Goal: Transaction & Acquisition: Book appointment/travel/reservation

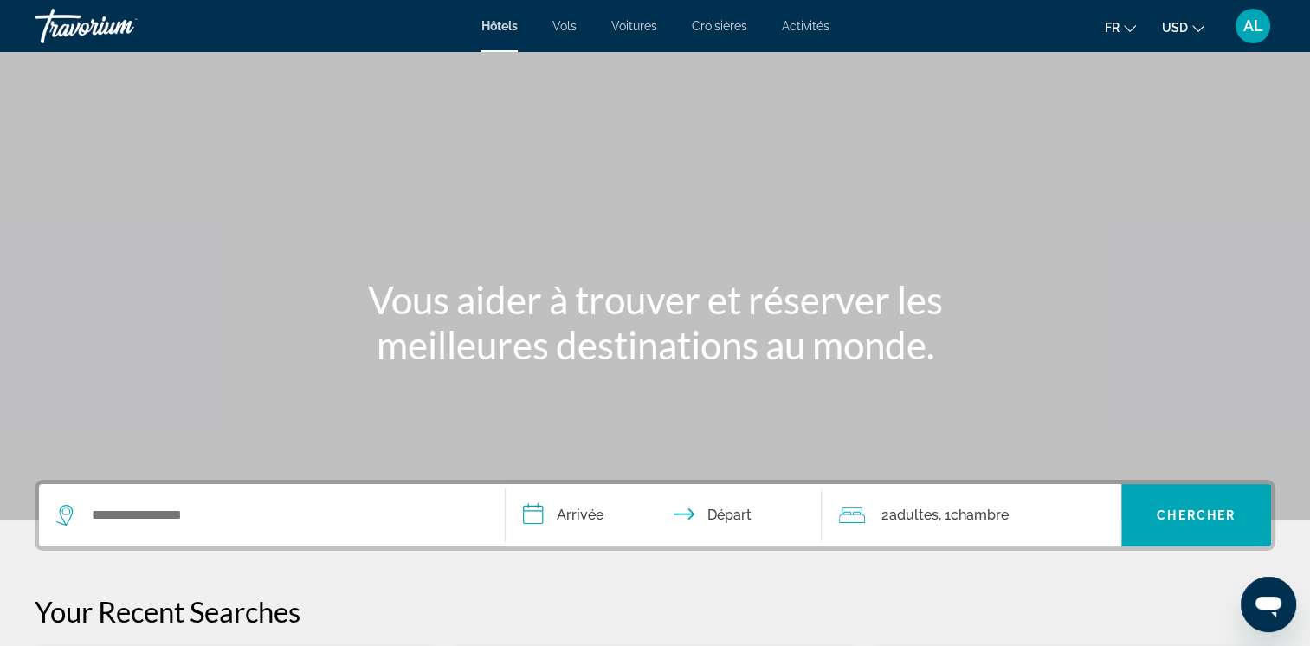
click at [1199, 27] on icon "Change currency" at bounding box center [1198, 29] width 12 height 12
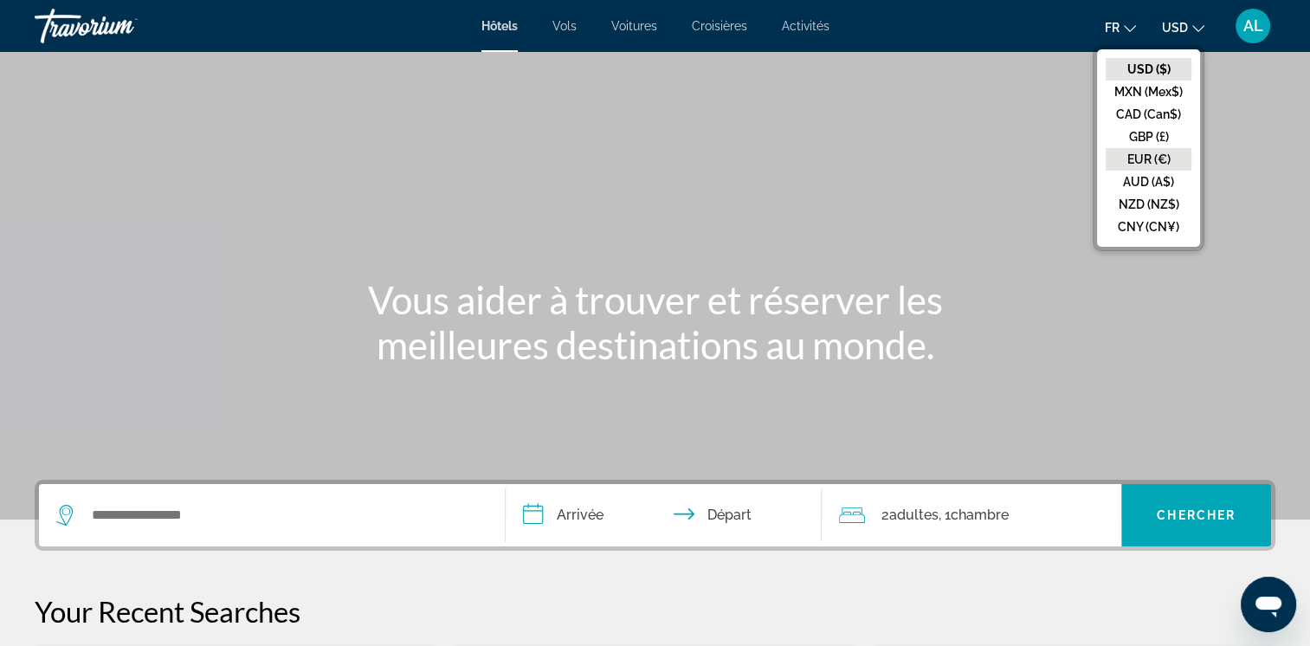
click at [1131, 161] on button "EUR (€)" at bounding box center [1149, 159] width 86 height 23
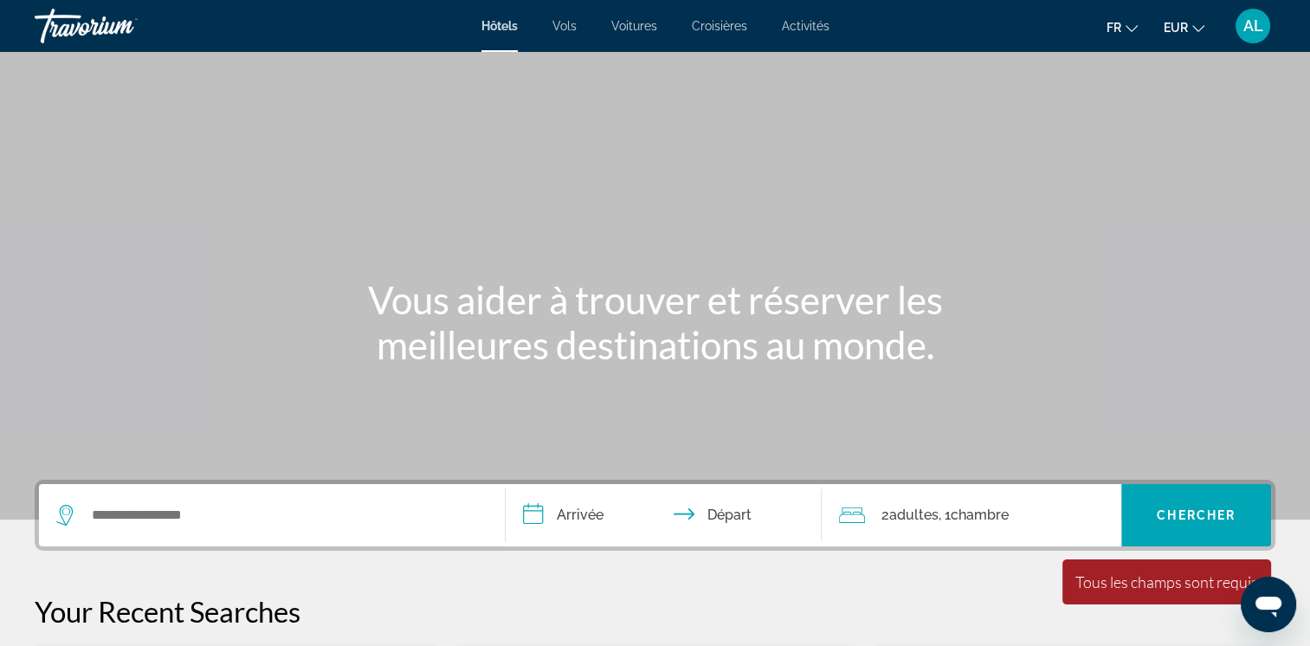
click at [803, 24] on span "Activités" at bounding box center [806, 26] width 48 height 14
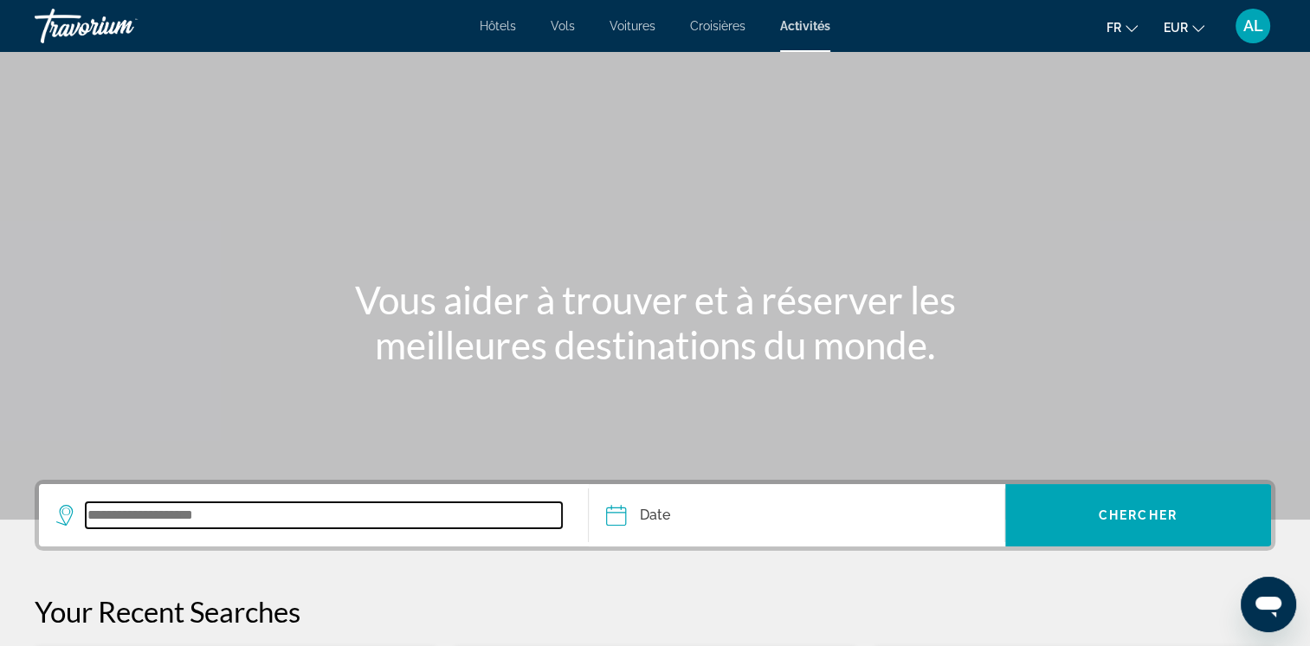
click at [158, 507] on input "Search widget" at bounding box center [324, 515] width 476 height 26
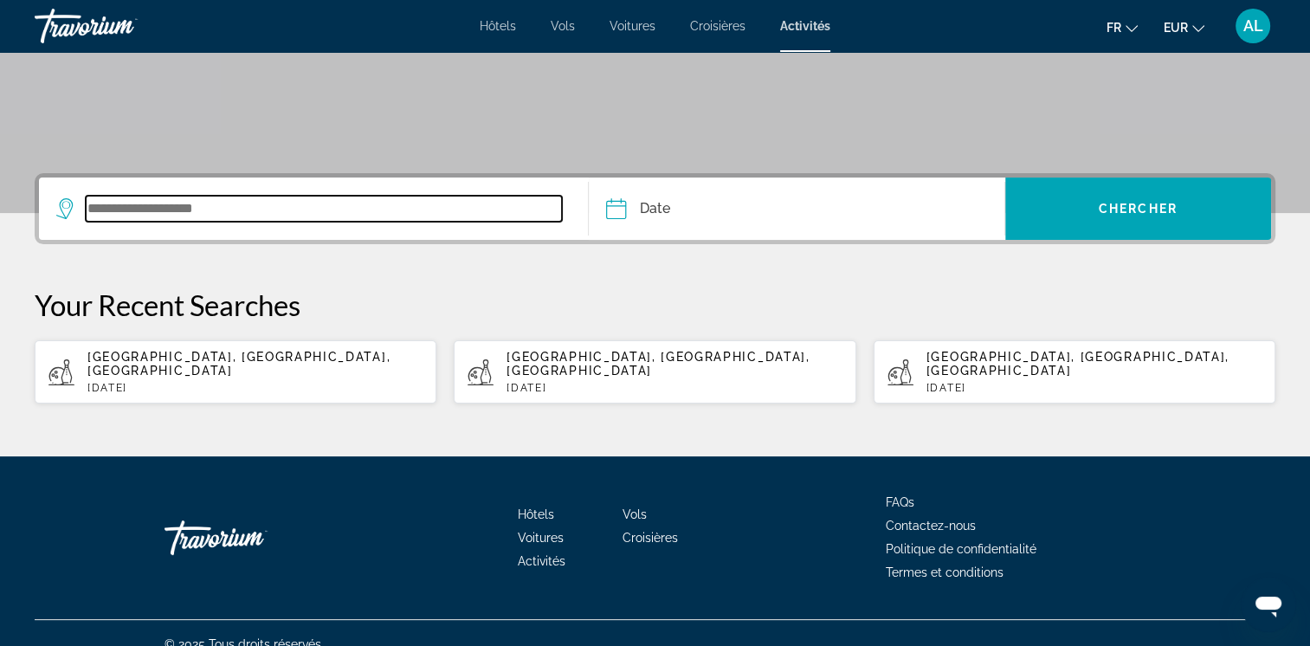
scroll to position [313, 0]
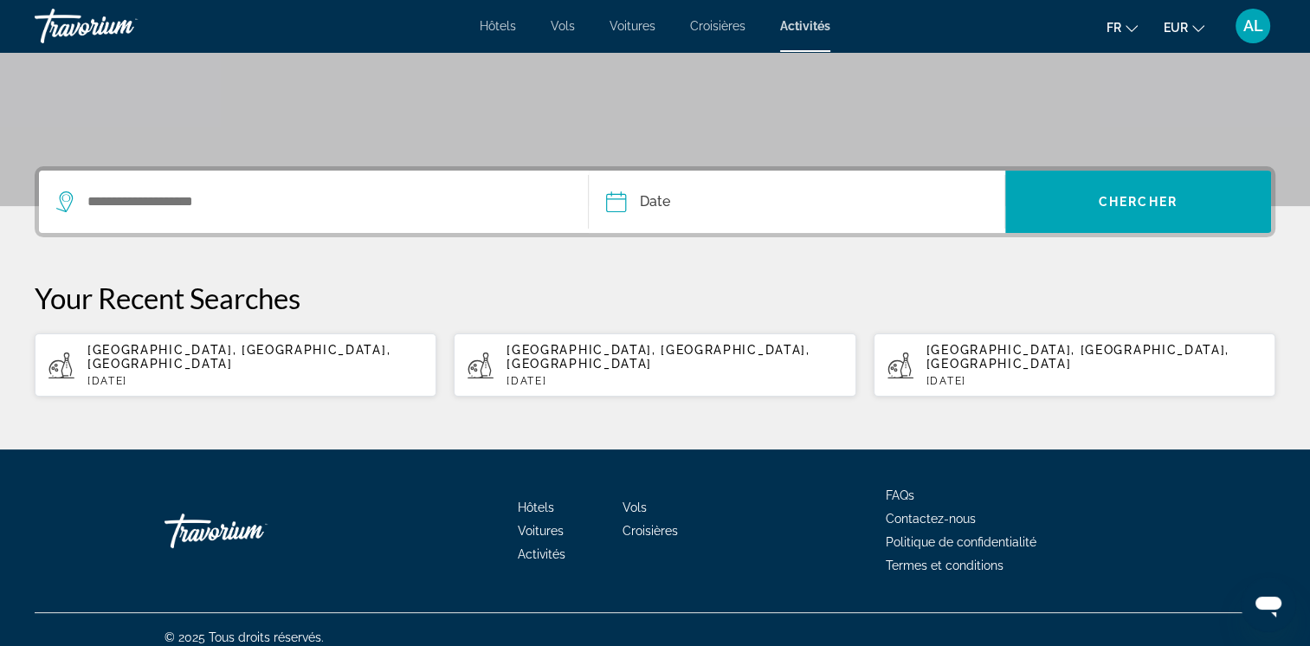
click at [596, 359] on div "[GEOGRAPHIC_DATA], [GEOGRAPHIC_DATA], [GEOGRAPHIC_DATA] [DATE]" at bounding box center [674, 365] width 335 height 44
type input "**********"
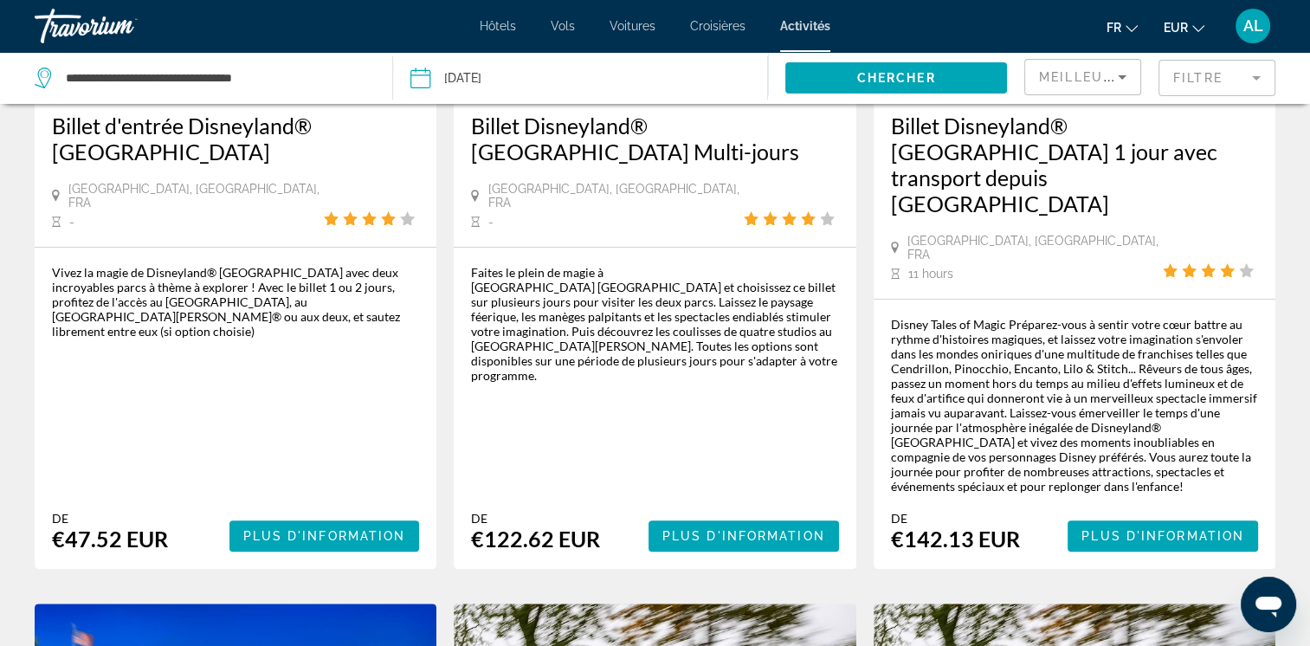
scroll to position [260, 0]
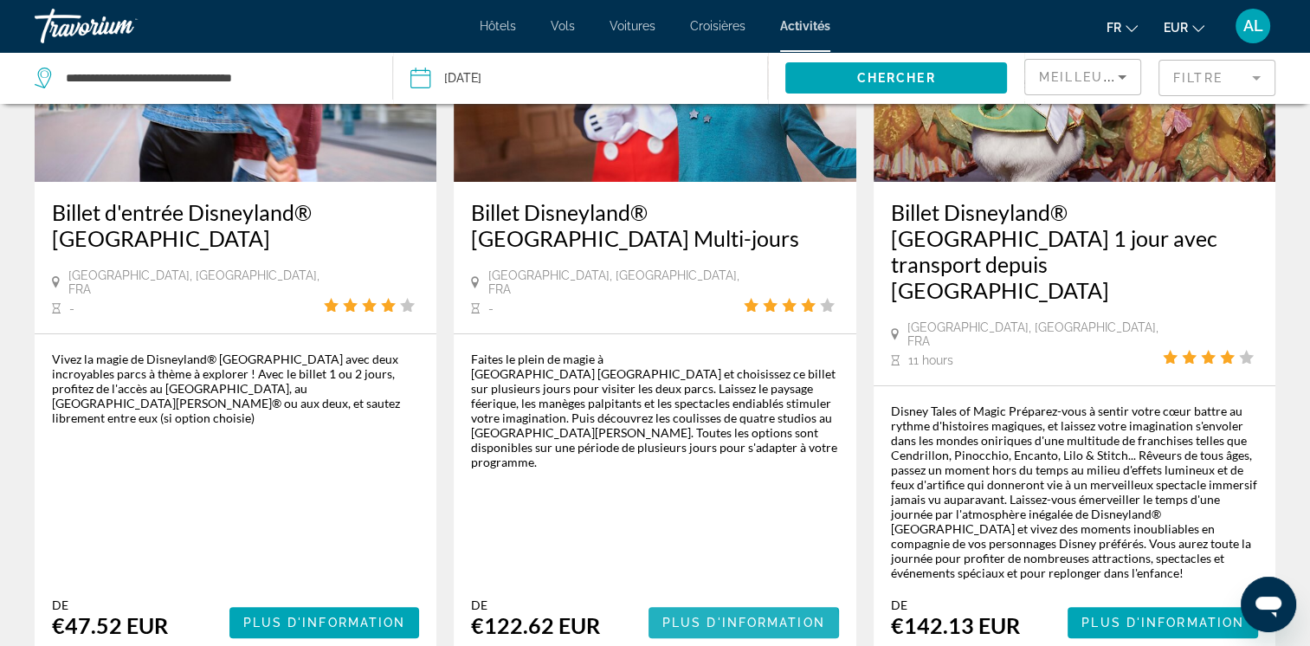
click at [737, 616] on span "Plus d'information" at bounding box center [743, 623] width 163 height 14
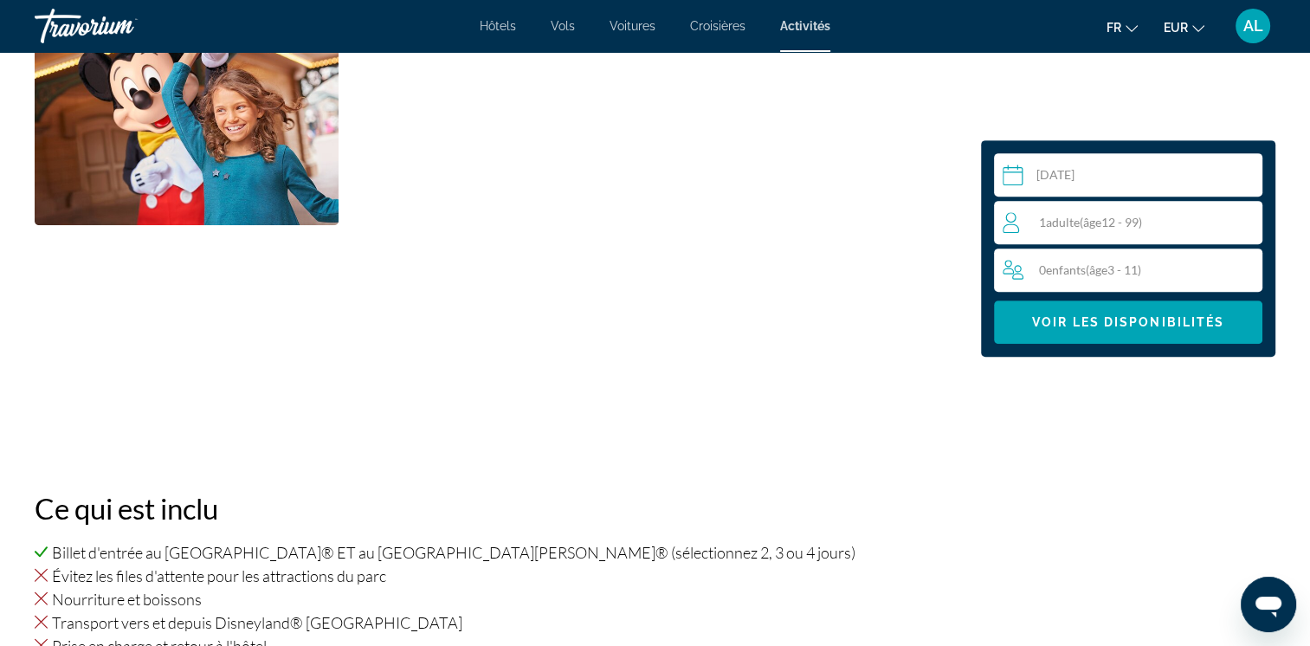
scroll to position [693, 0]
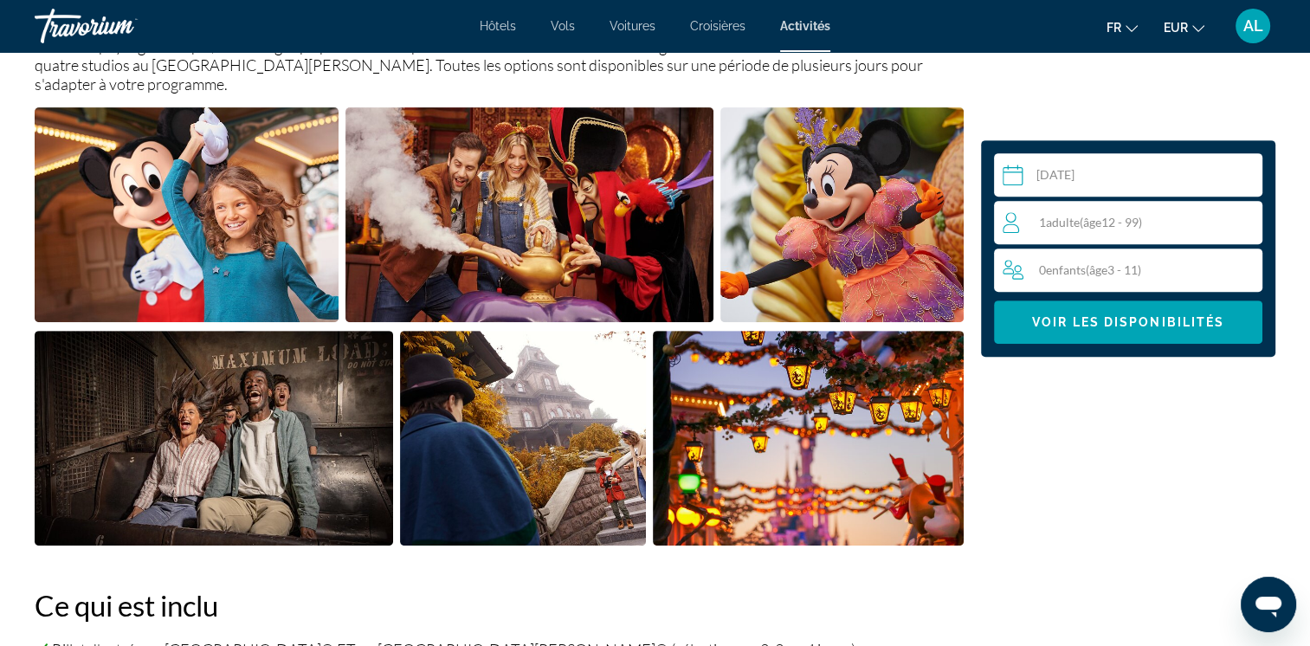
click at [1129, 164] on input "Main content" at bounding box center [1131, 177] width 275 height 48
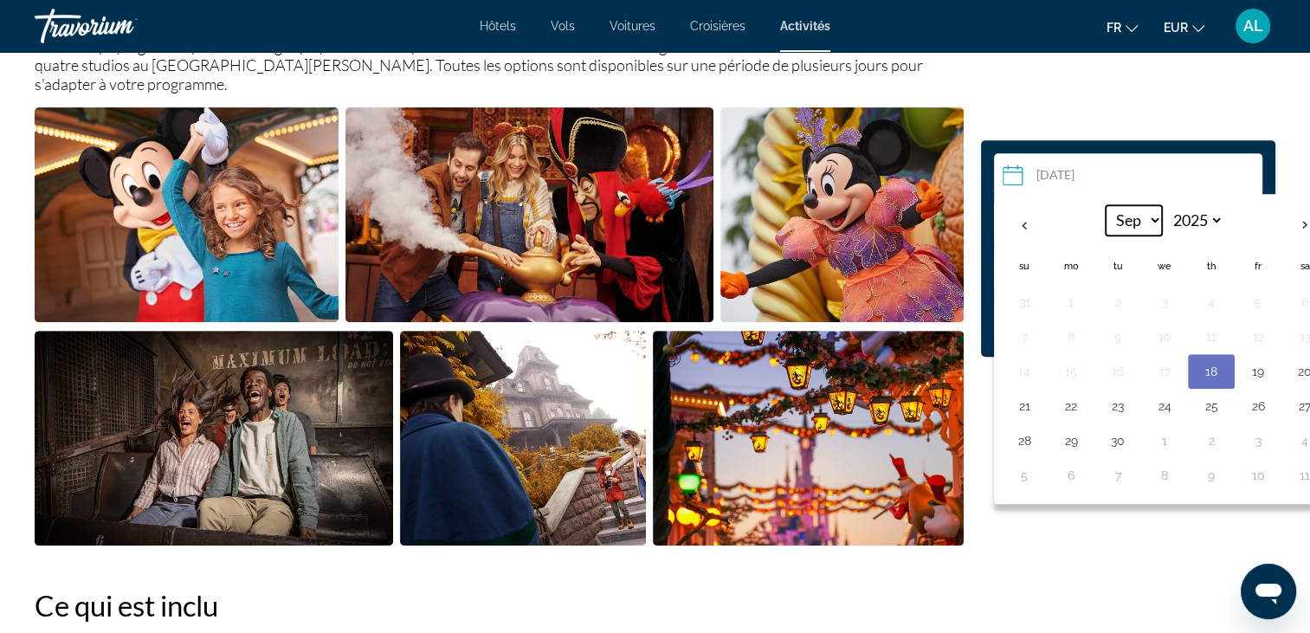
click at [1155, 220] on select "*** *** *** *** *** *** *** *** *** *** *** ***" at bounding box center [1134, 220] width 56 height 30
select select "*"
click at [1106, 205] on select "*** *** *** *** *** *** *** *** *** *** *** ***" at bounding box center [1134, 220] width 56 height 30
click at [1065, 432] on button "27" at bounding box center [1071, 441] width 28 height 24
type input "**********"
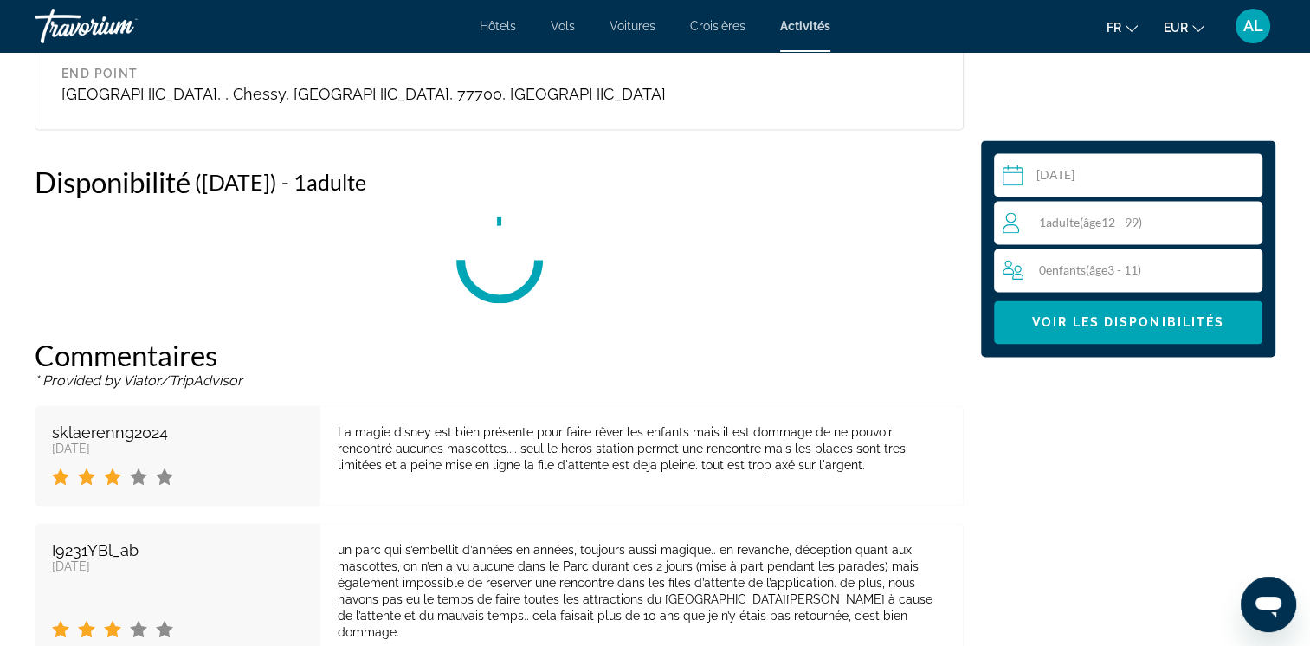
scroll to position [2943, 0]
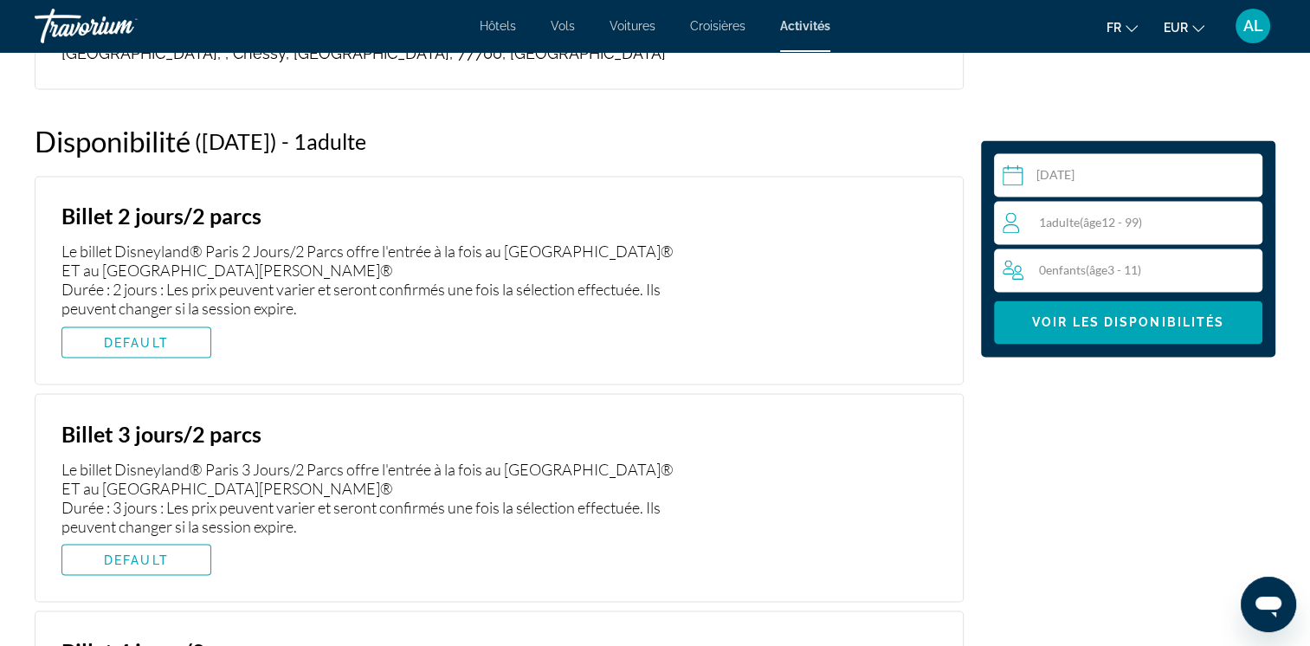
click at [1173, 217] on div "1 Adulte Adultes ( âge 12 - 99)" at bounding box center [1132, 222] width 259 height 21
click at [1240, 220] on icon "Increment adults" at bounding box center [1245, 221] width 16 height 21
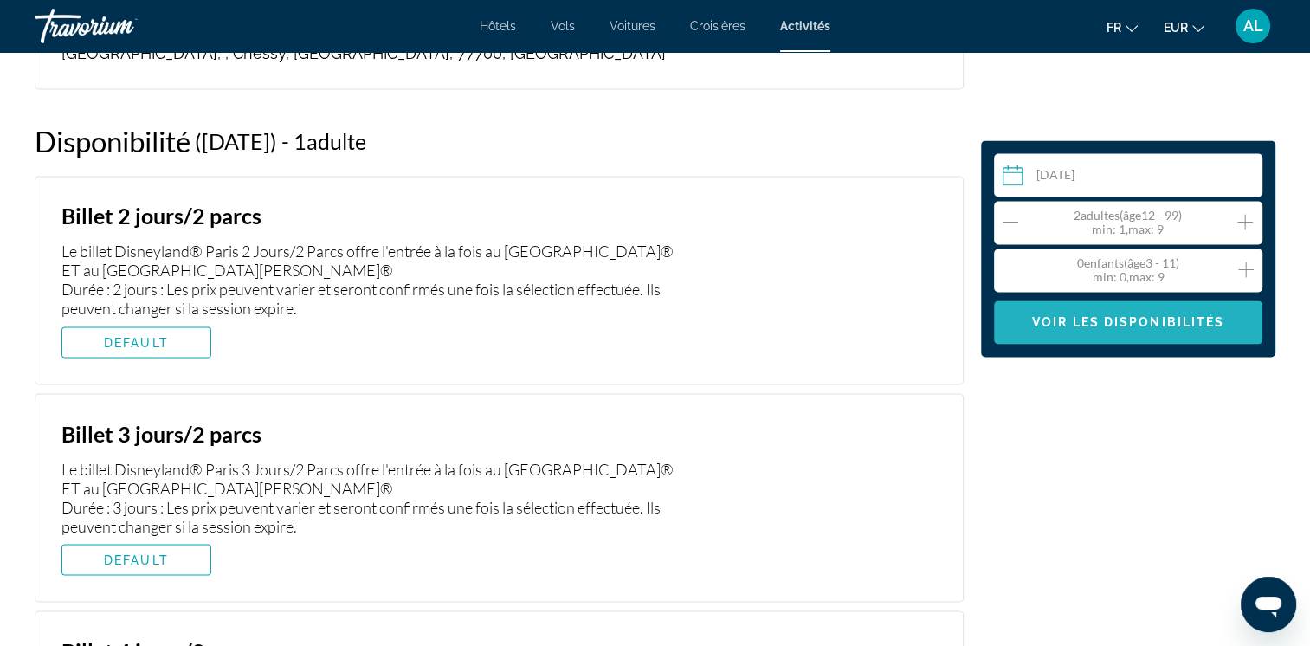
click at [1063, 321] on span "Voir les disponibilités" at bounding box center [1128, 322] width 192 height 14
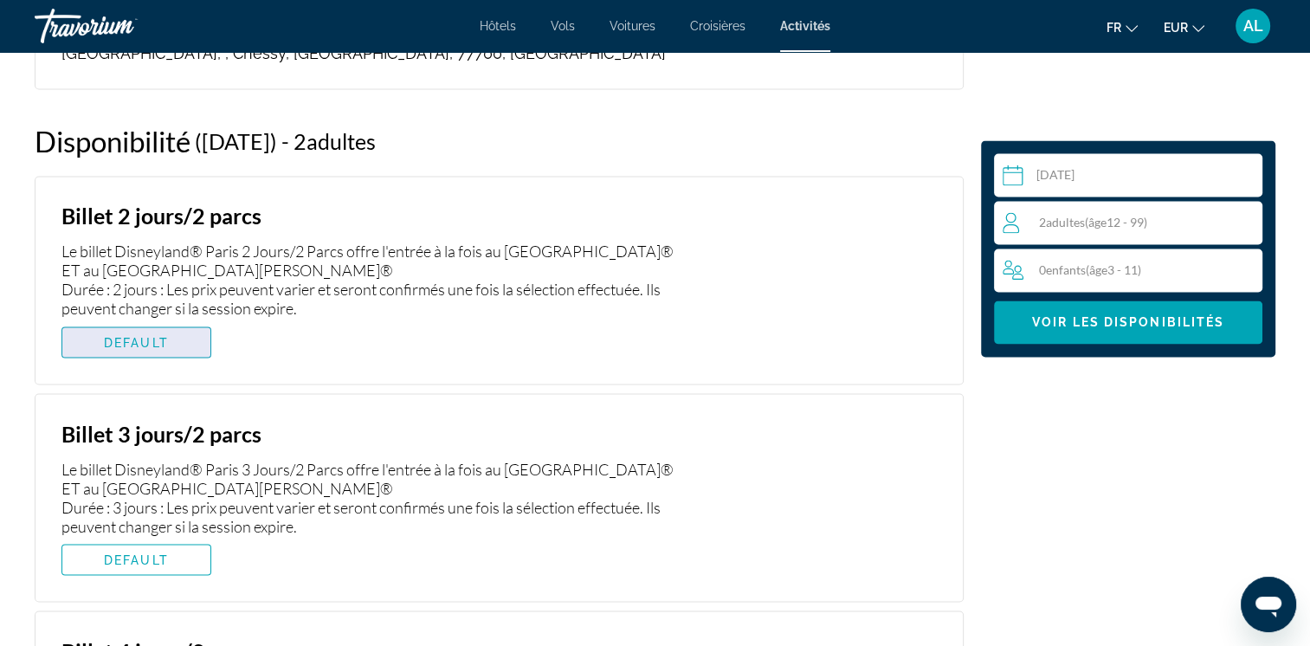
click at [115, 335] on span "DEFAULT" at bounding box center [136, 342] width 65 height 14
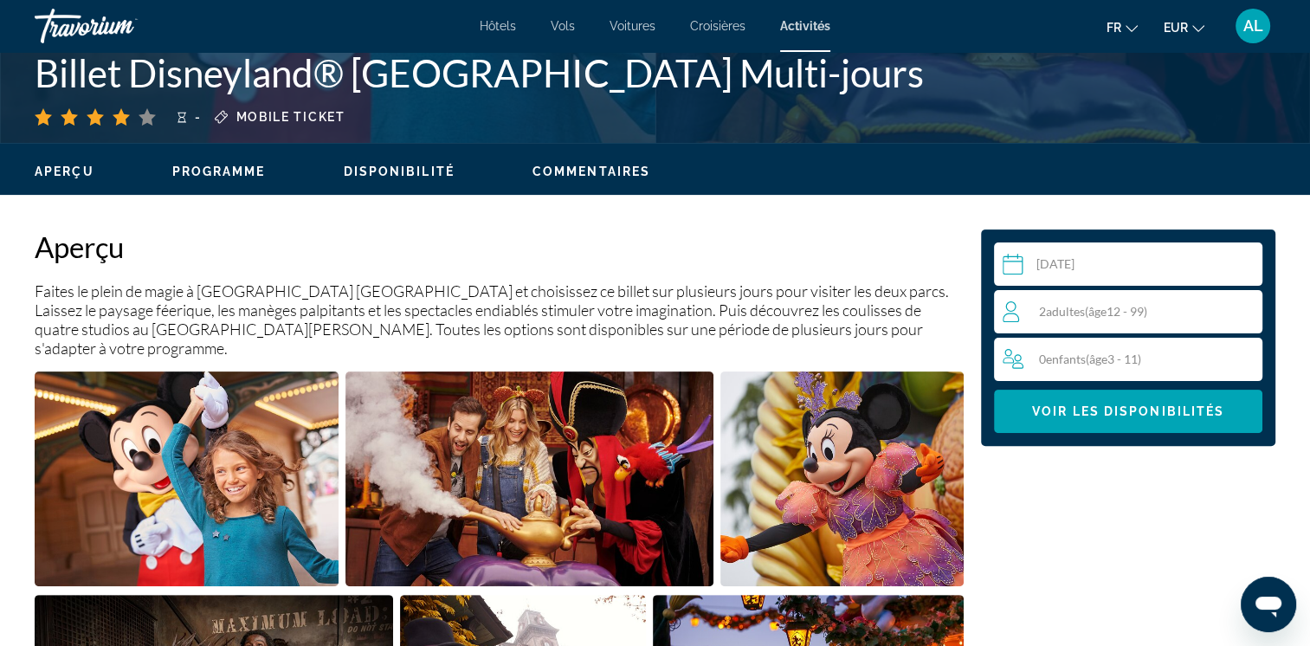
scroll to position [433, 0]
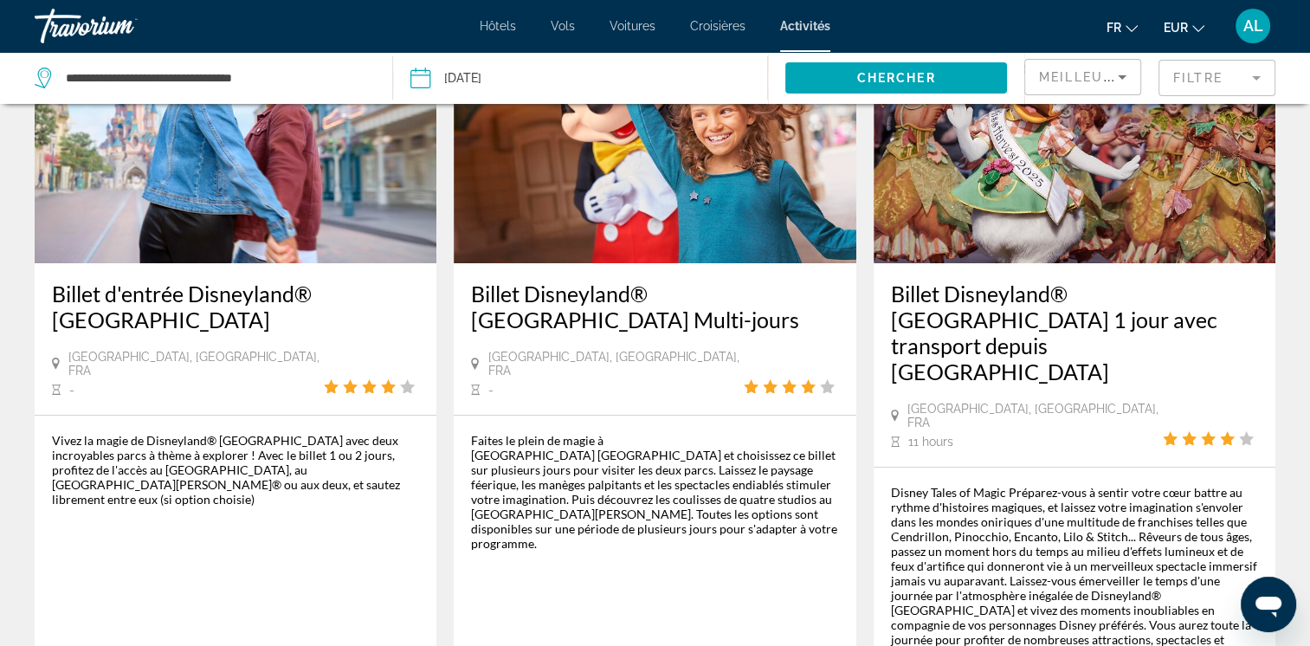
scroll to position [260, 0]
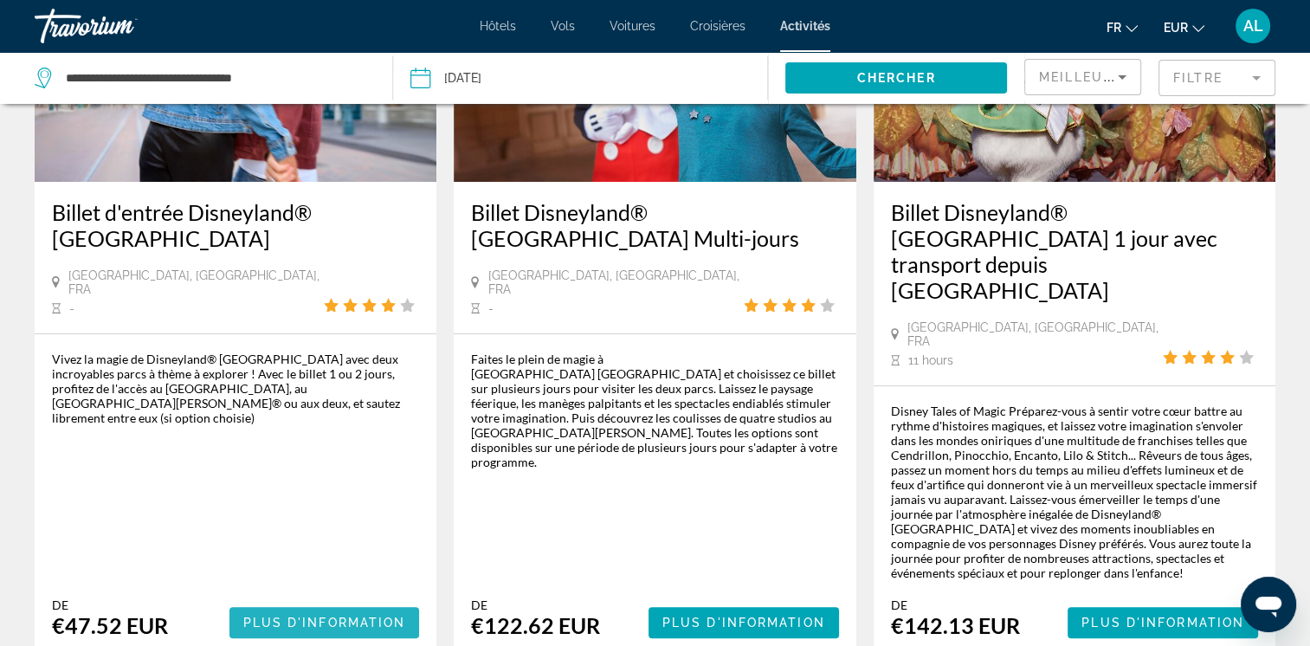
click at [305, 602] on span "Main content" at bounding box center [324, 623] width 191 height 42
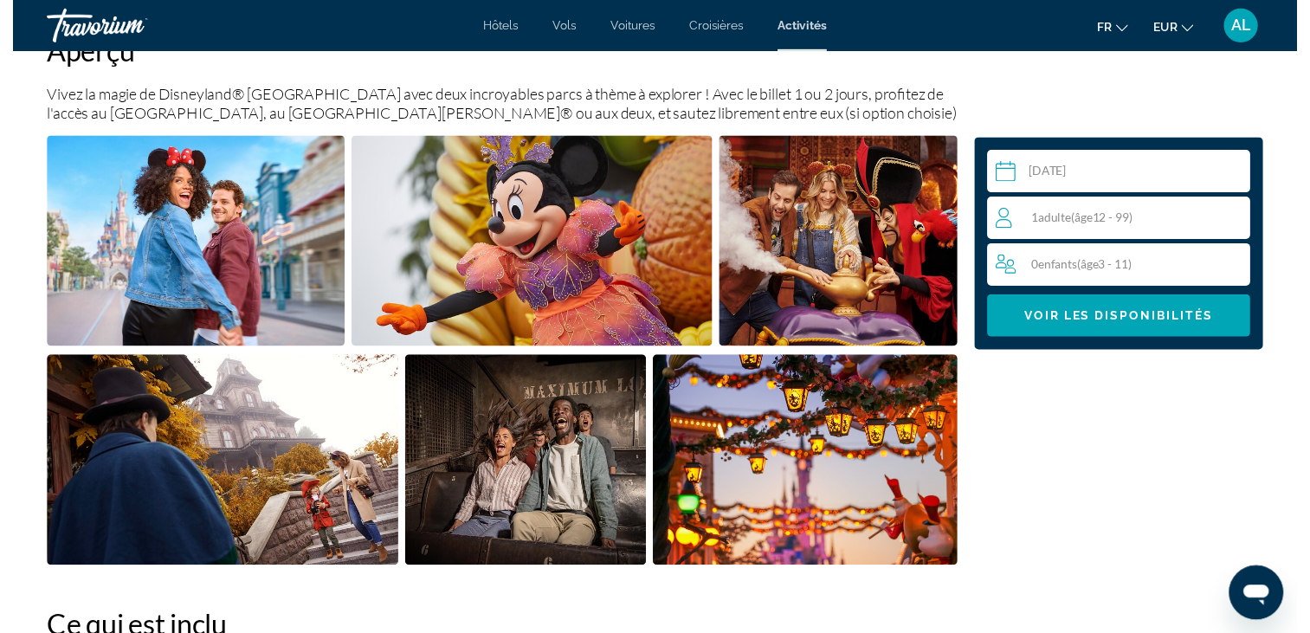
scroll to position [606, 0]
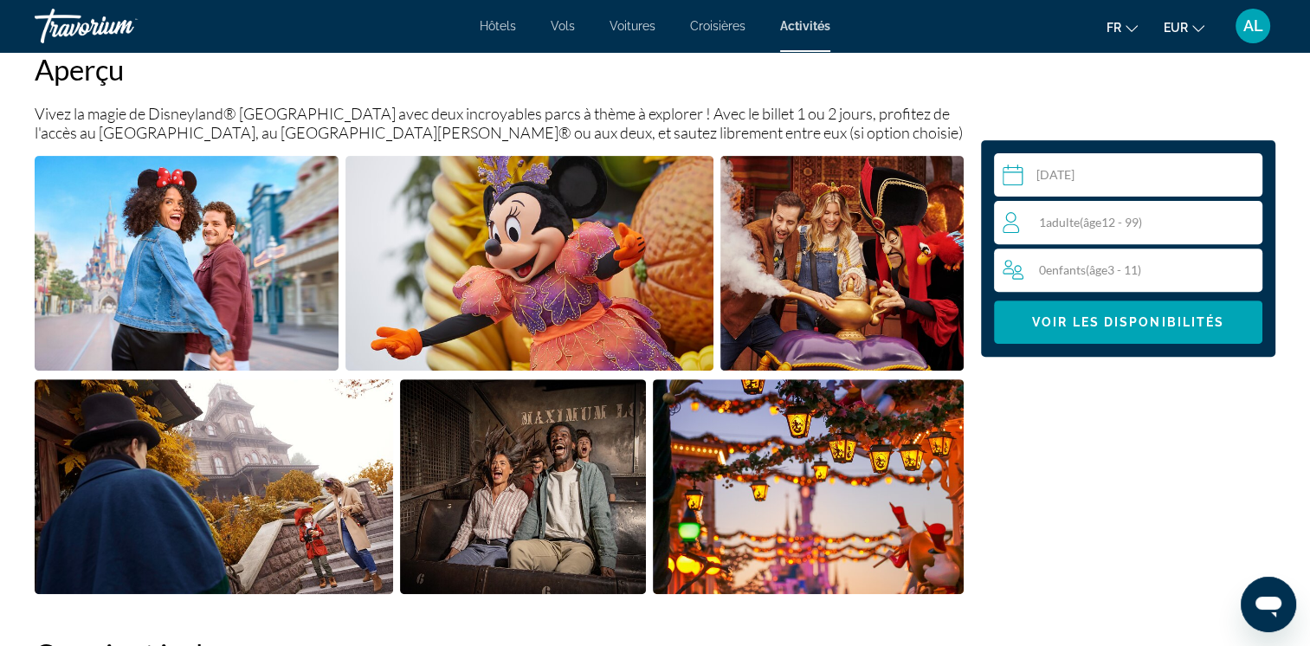
click at [1151, 171] on input "Main content" at bounding box center [1131, 177] width 275 height 48
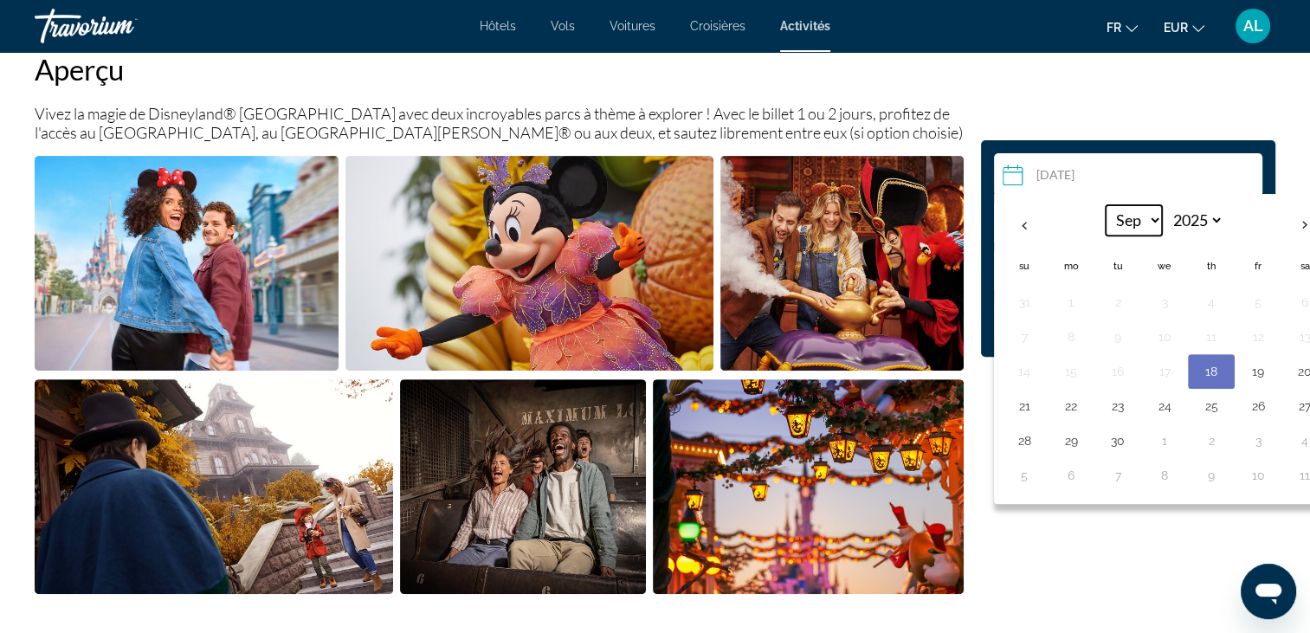
click at [1154, 223] on select "*** *** *** *** *** *** *** *** *** *** *** ***" at bounding box center [1134, 220] width 56 height 30
select select "*"
click at [1106, 205] on select "*** *** *** *** *** *** *** *** *** *** *** ***" at bounding box center [1134, 220] width 56 height 30
click at [1067, 440] on button "27" at bounding box center [1071, 441] width 28 height 24
type input "**********"
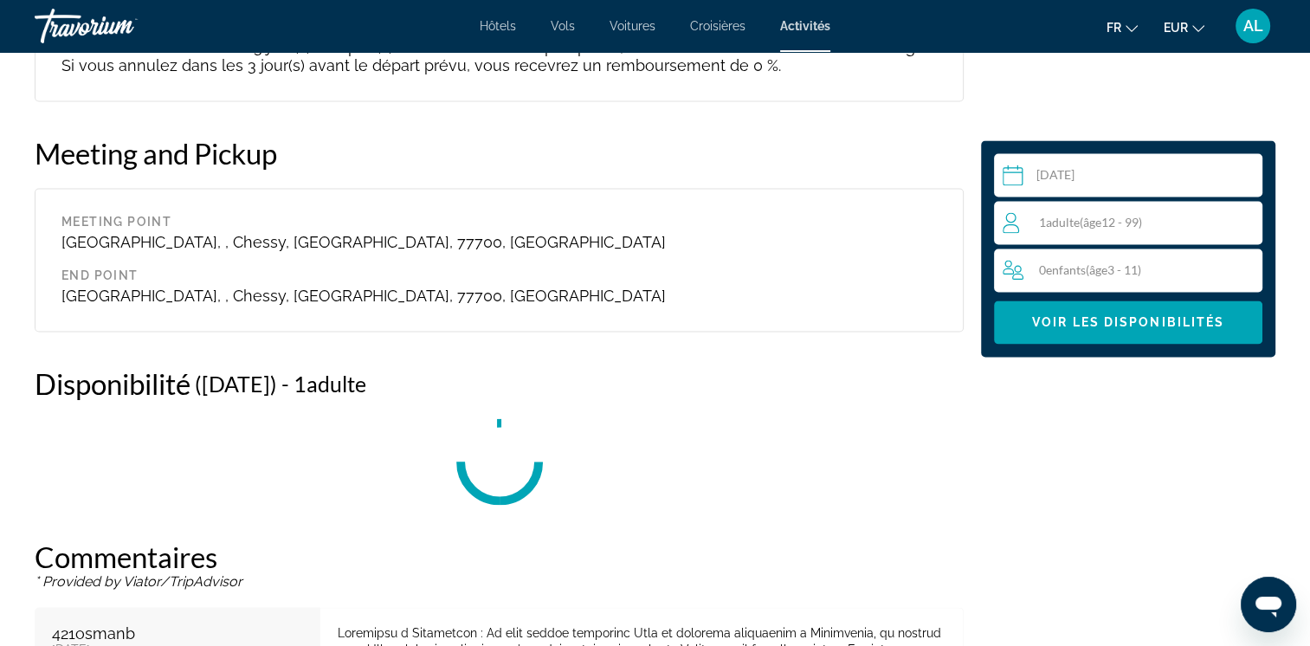
scroll to position [2853, 0]
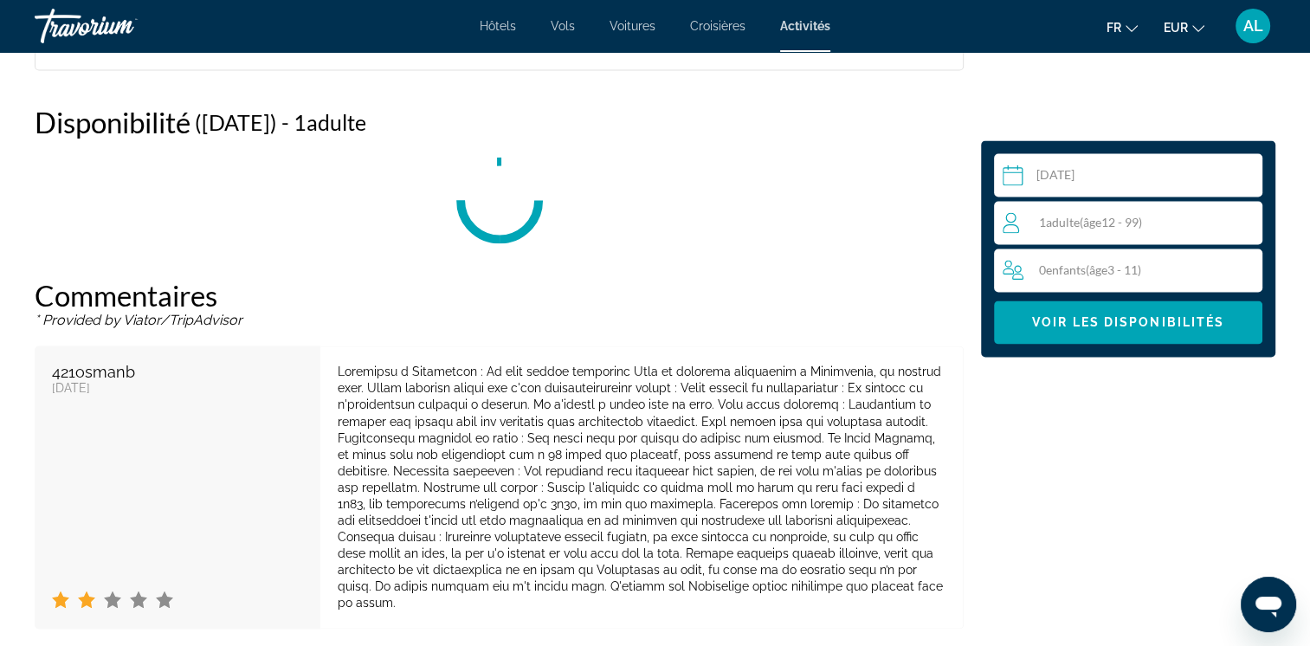
click at [1166, 214] on div "1 Adulte Adultes ( âge 12 - 99)" at bounding box center [1132, 222] width 259 height 21
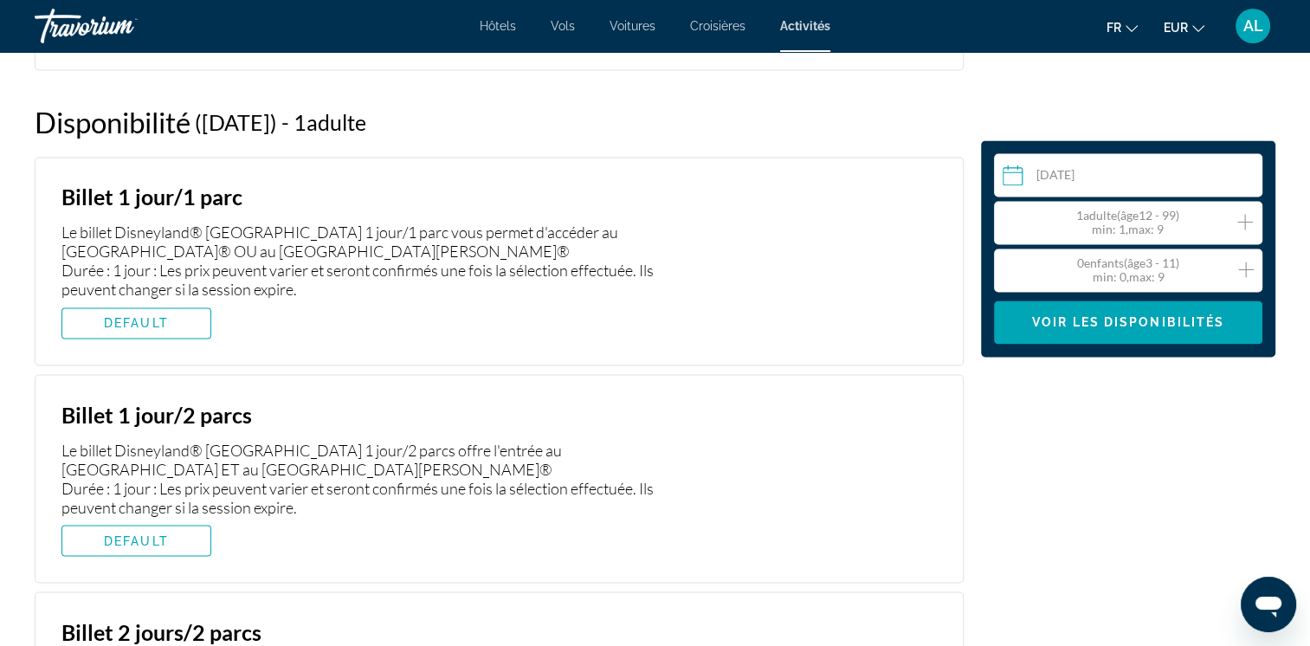
click at [1240, 218] on icon "Increment adults" at bounding box center [1245, 221] width 16 height 21
click at [1147, 330] on span "Main content" at bounding box center [1128, 322] width 268 height 42
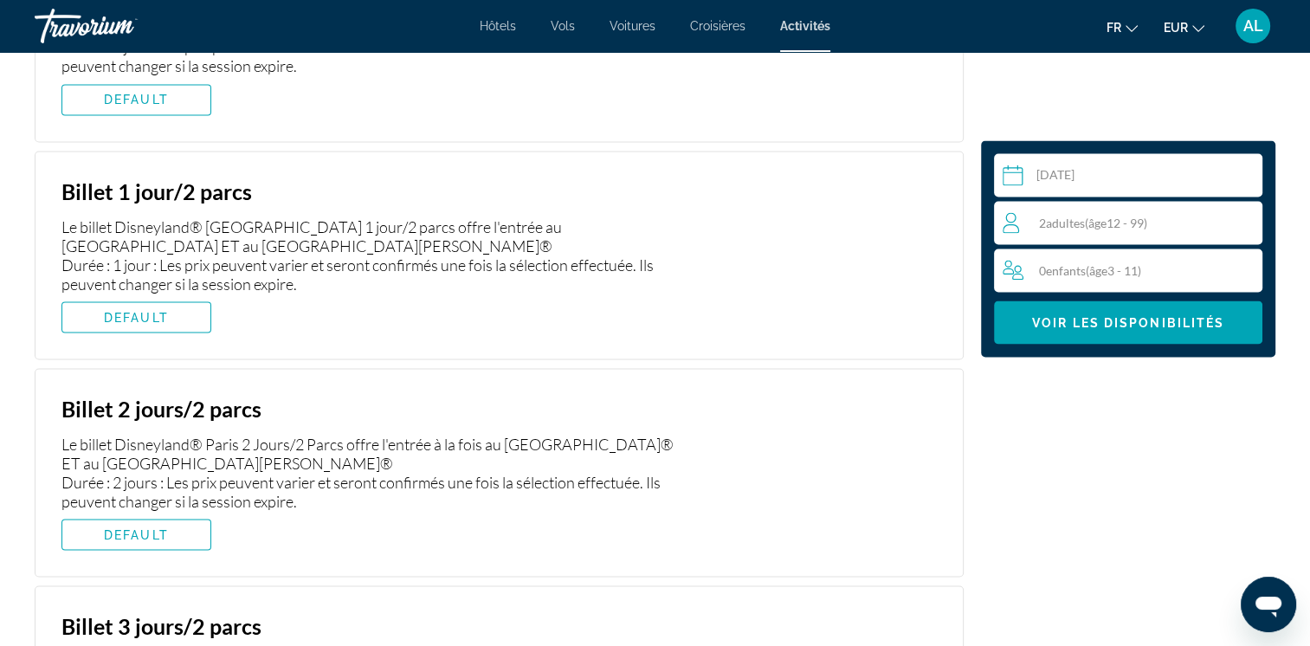
scroll to position [3112, 0]
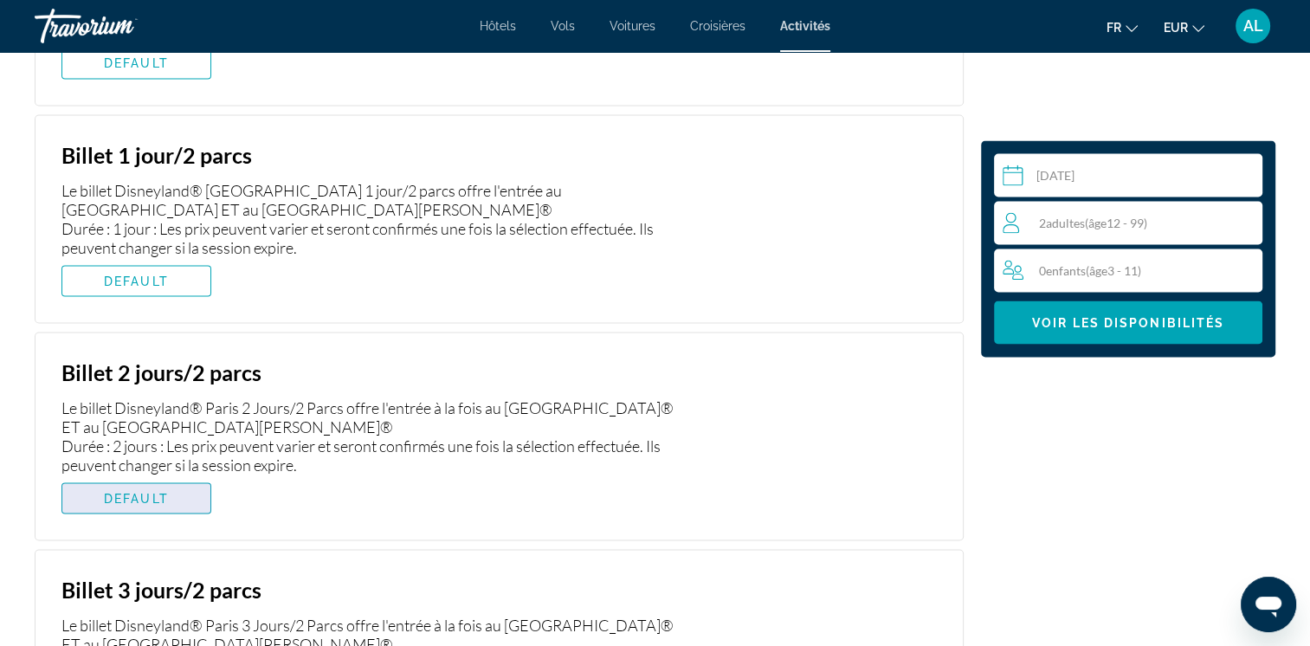
click at [118, 493] on span "DEFAULT" at bounding box center [136, 498] width 65 height 14
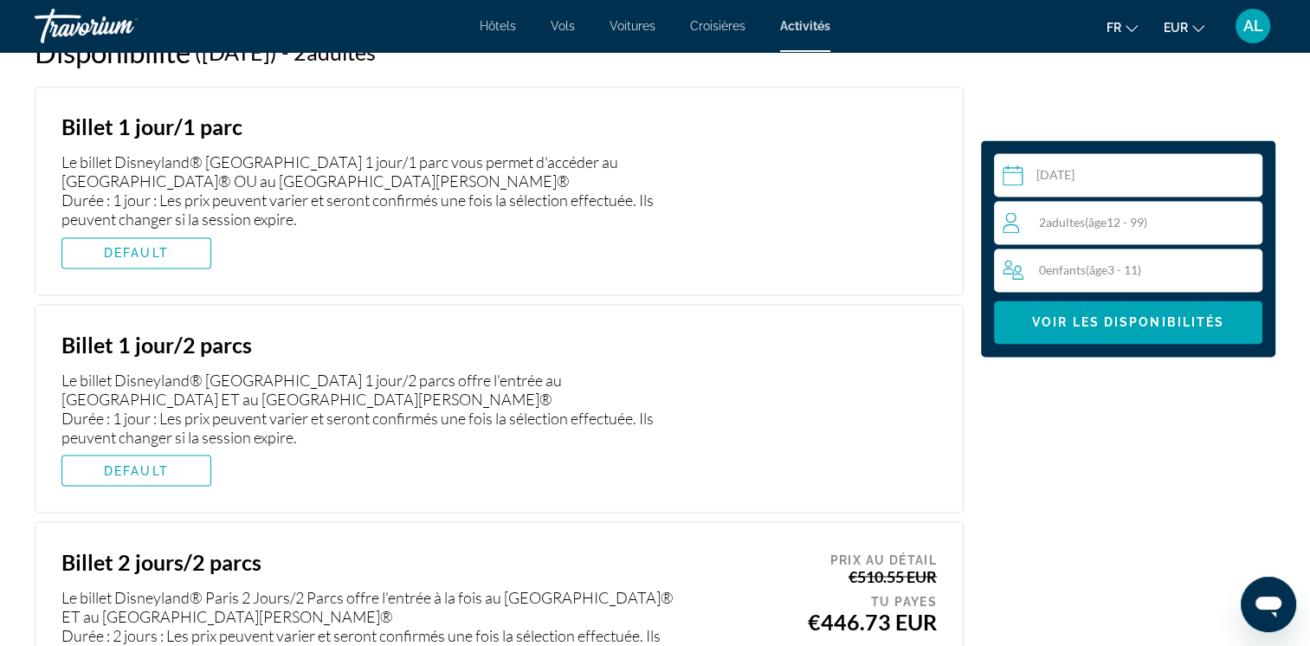
scroll to position [2853, 0]
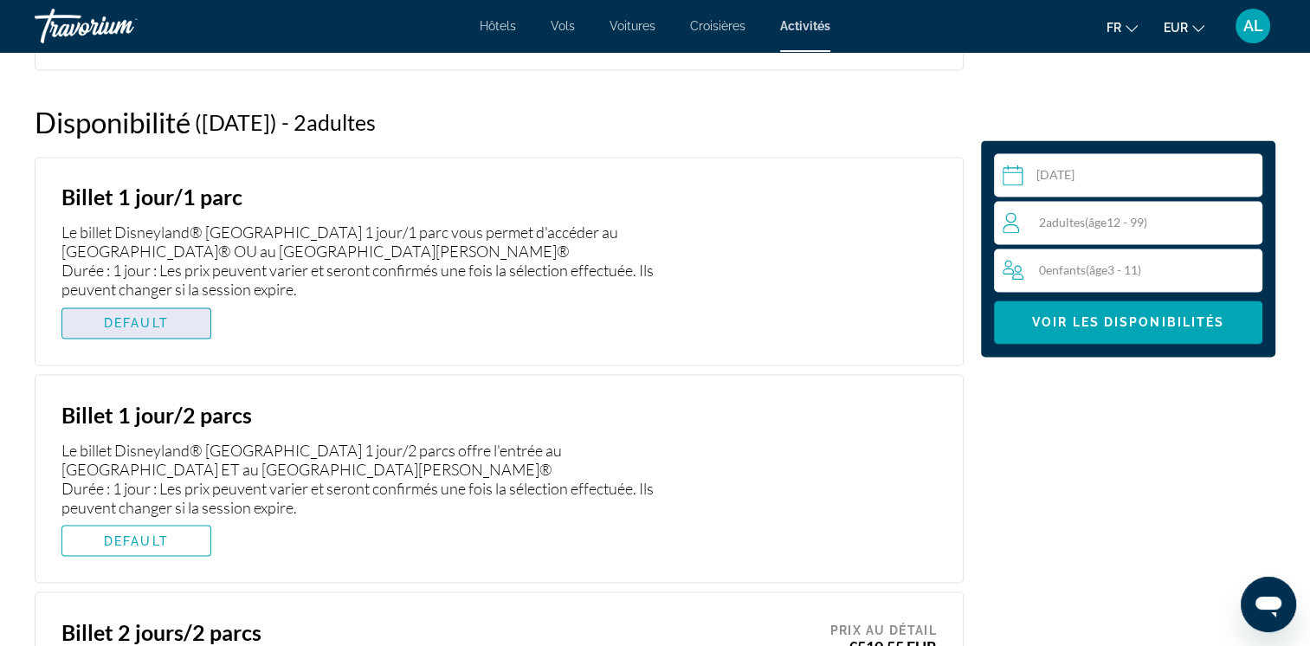
click at [145, 313] on span "Main content" at bounding box center [136, 323] width 148 height 42
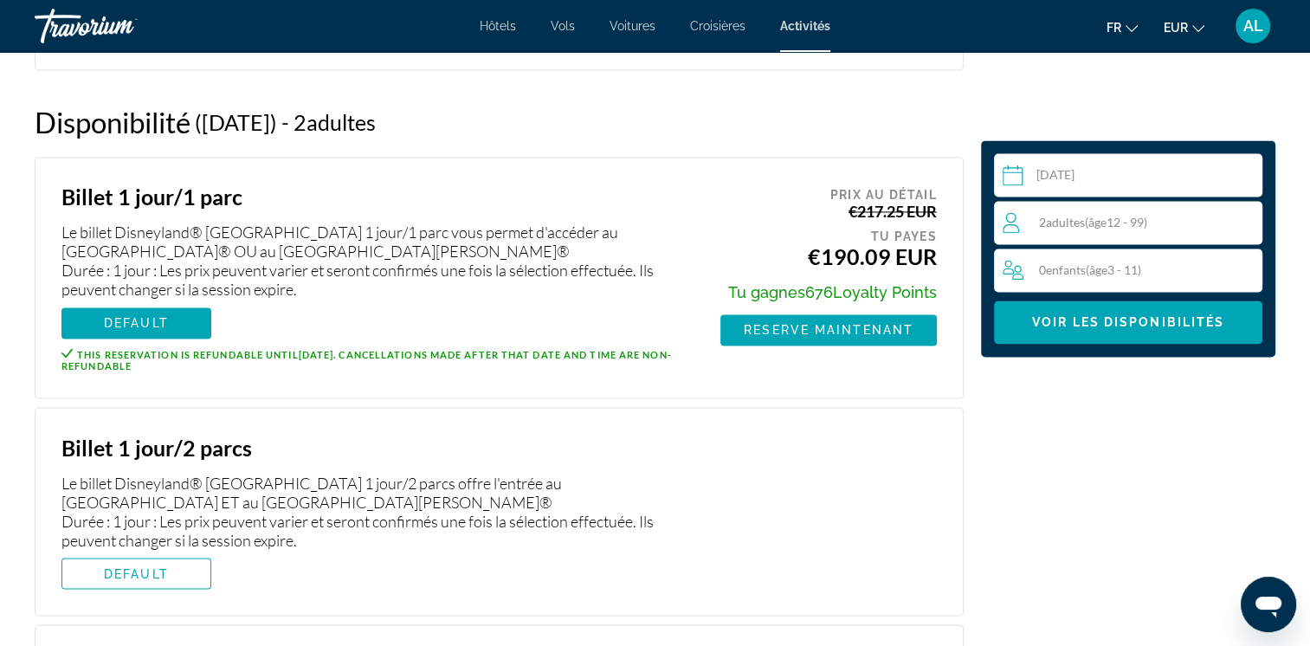
click at [499, 29] on span "Hôtels" at bounding box center [498, 26] width 36 height 14
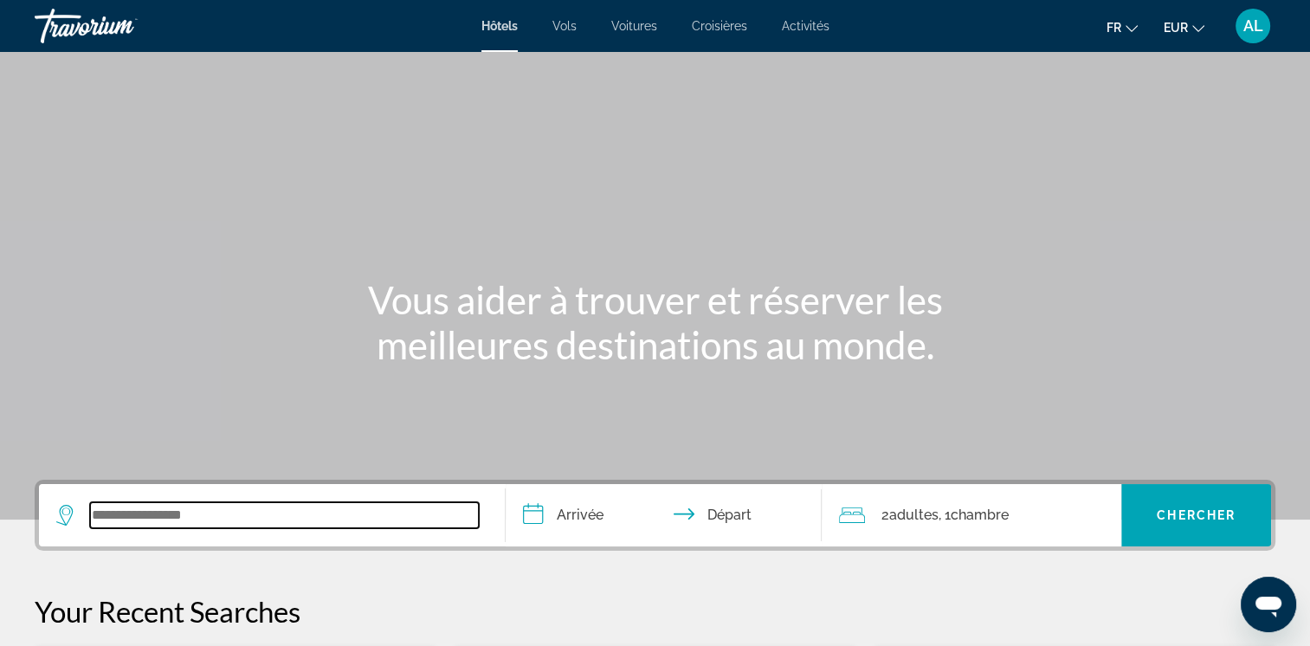
click at [114, 521] on input "Search widget" at bounding box center [284, 515] width 389 height 26
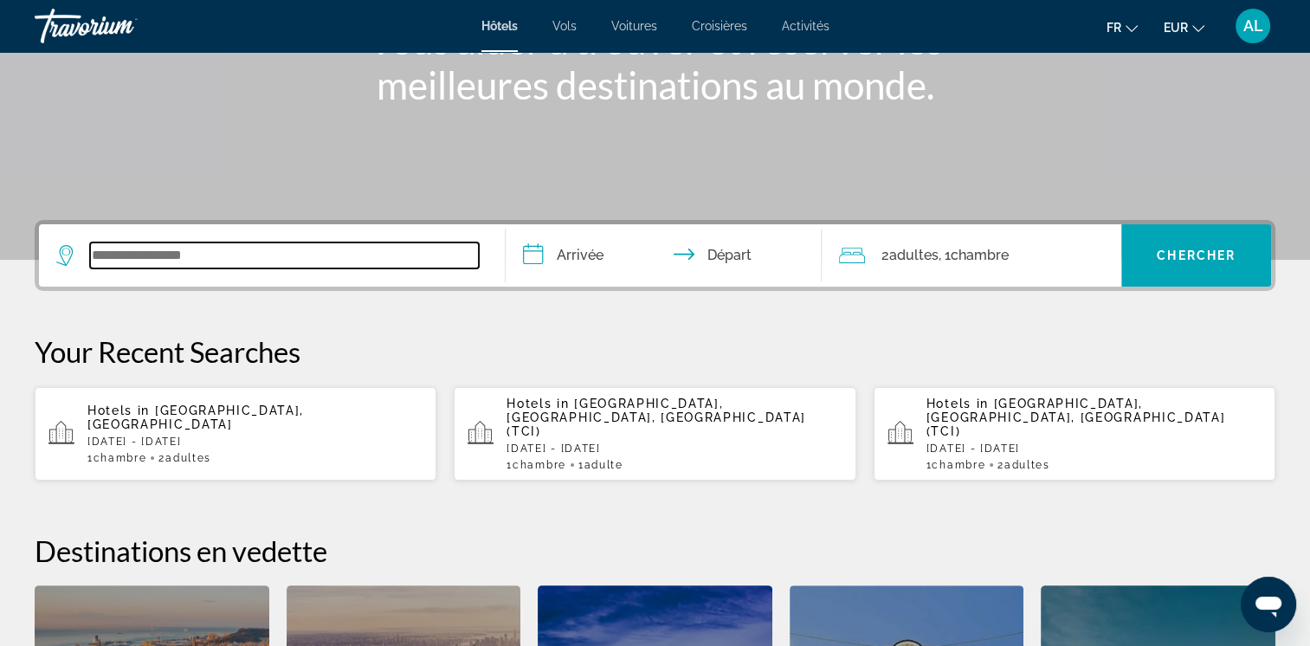
scroll to position [423, 0]
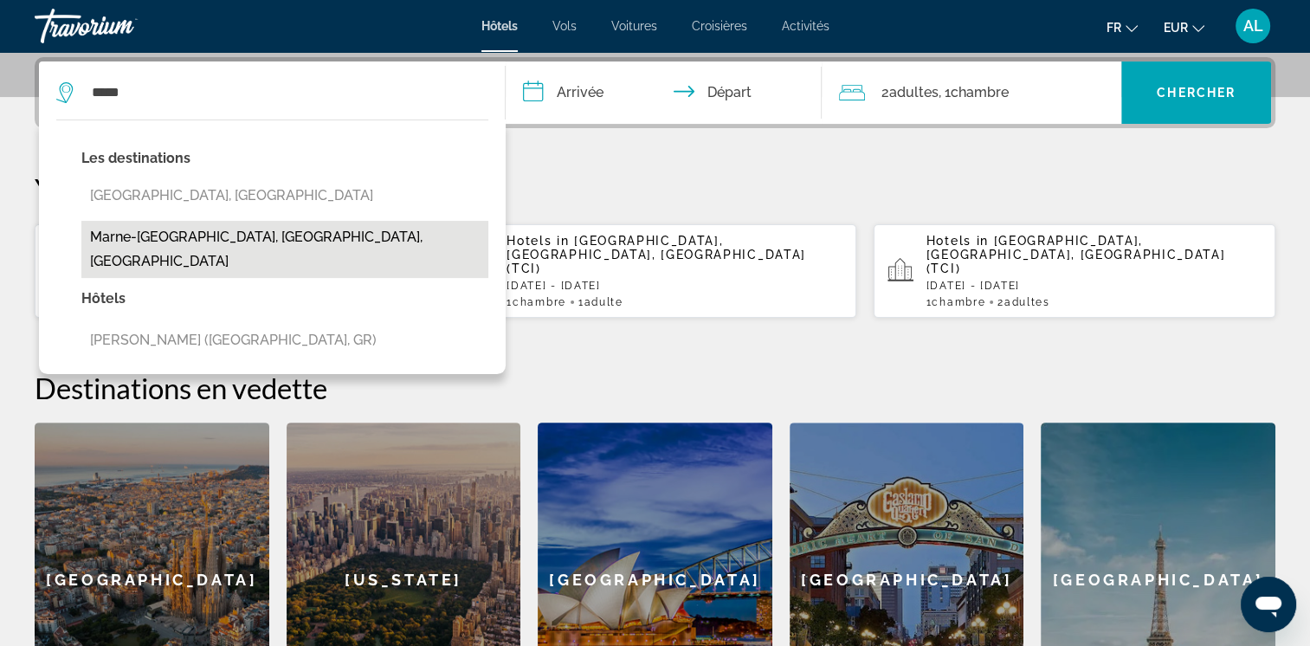
click at [228, 244] on button "Marne-[GEOGRAPHIC_DATA], [GEOGRAPHIC_DATA], [GEOGRAPHIC_DATA]" at bounding box center [284, 249] width 407 height 57
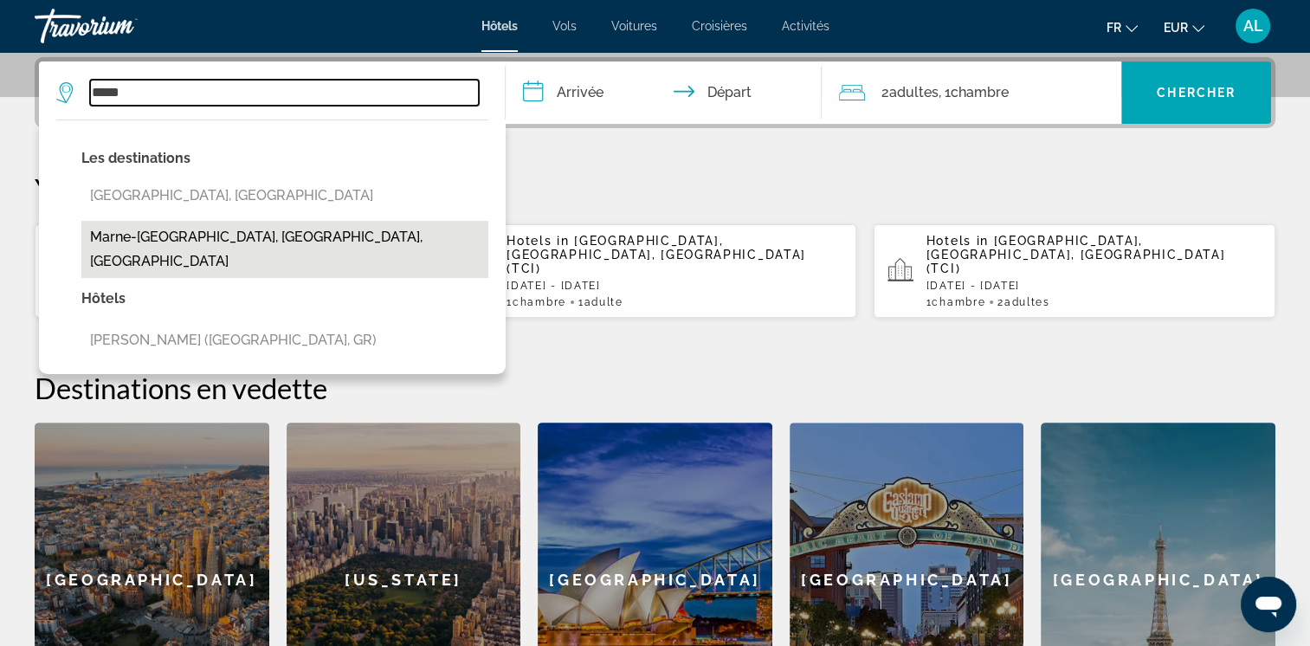
type input "**********"
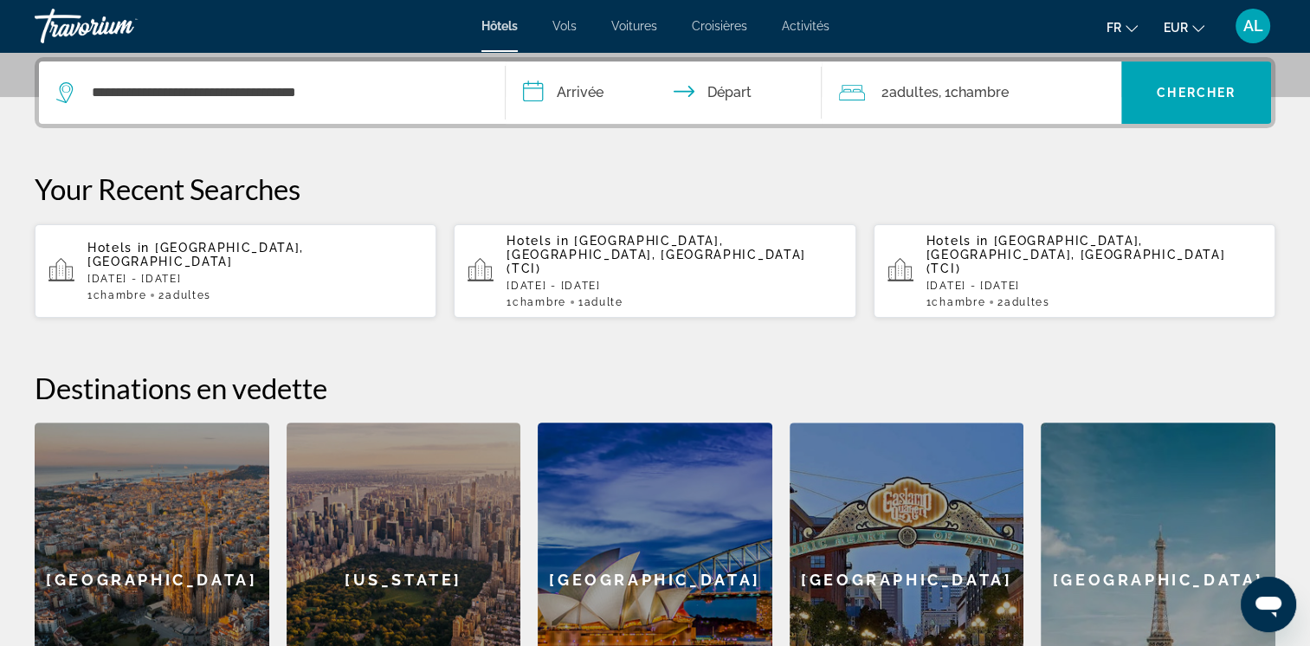
click at [575, 92] on input "**********" at bounding box center [668, 95] width 324 height 68
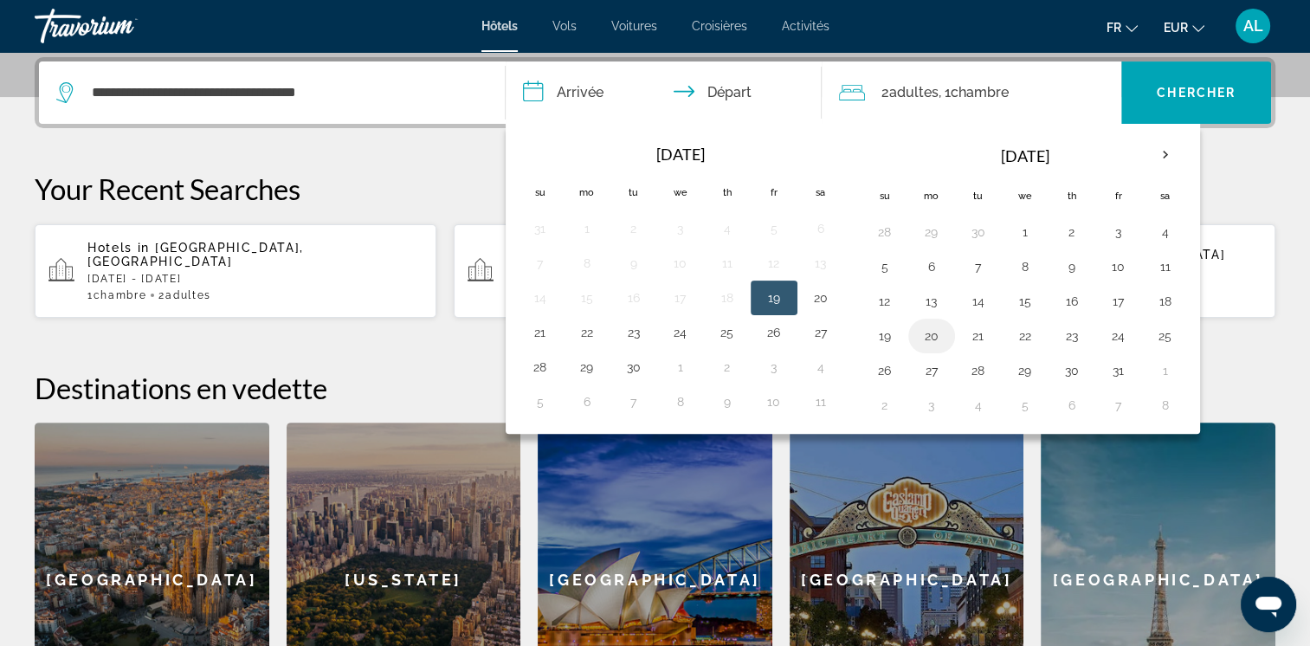
click at [918, 332] on button "20" at bounding box center [932, 336] width 28 height 24
click at [977, 332] on button "21" at bounding box center [979, 336] width 28 height 24
type input "**********"
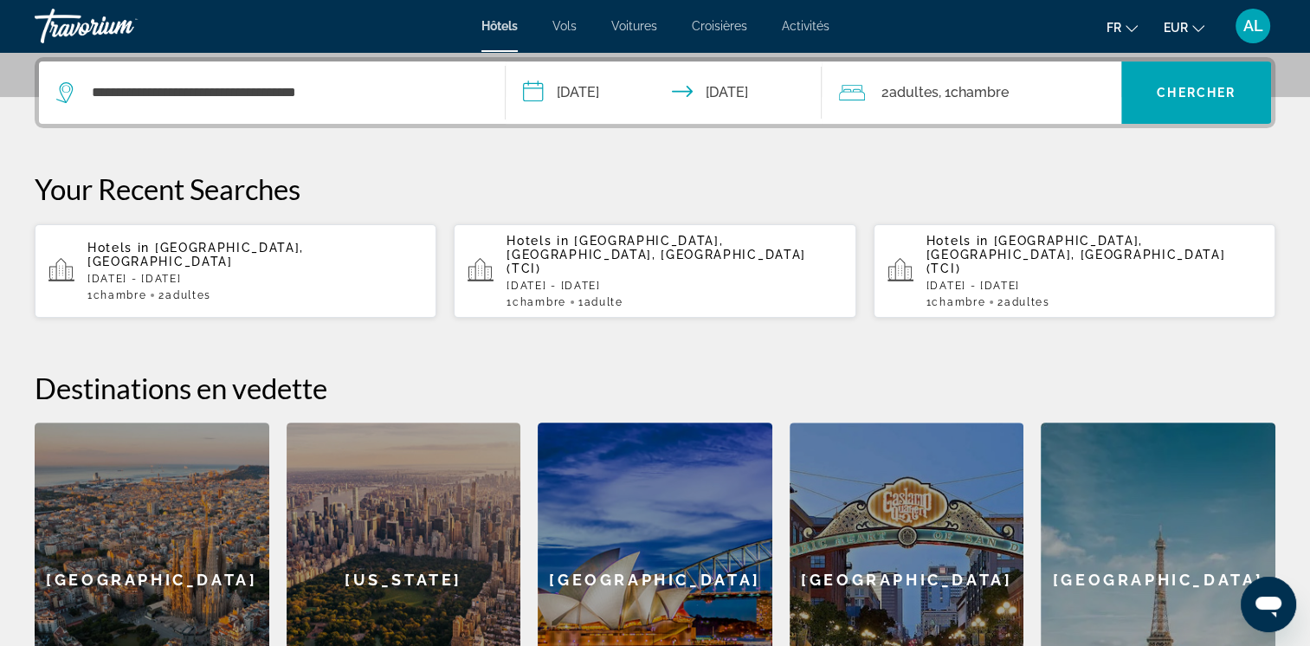
click at [1050, 82] on div "2 Adulte Adultes , 1 Chambre pièces" at bounding box center [980, 93] width 282 height 24
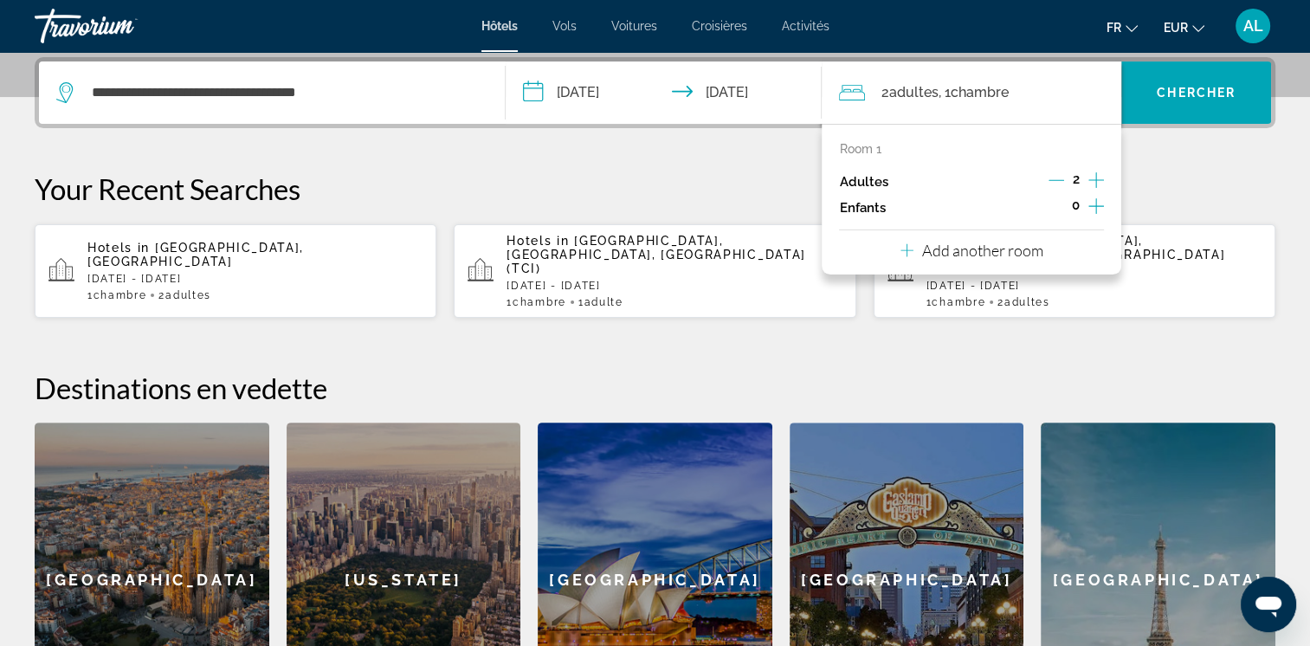
click at [1095, 204] on icon "Increment children" at bounding box center [1097, 206] width 16 height 16
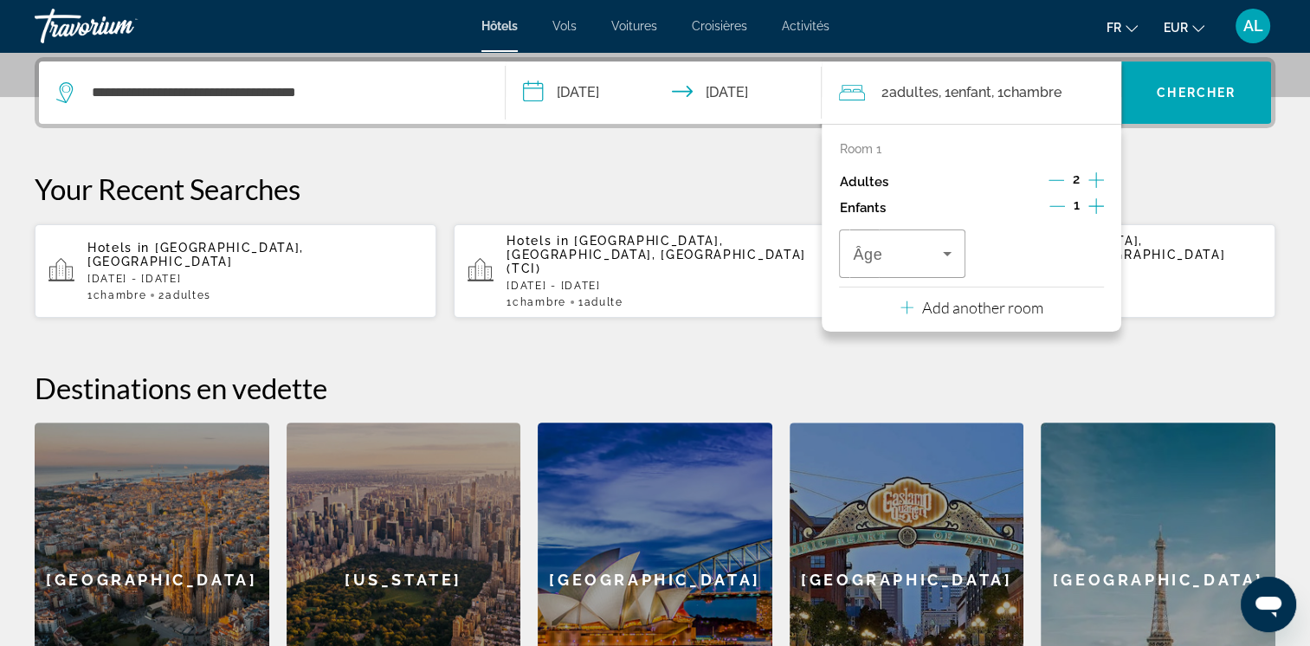
click at [1095, 204] on icon "Increment children" at bounding box center [1097, 206] width 16 height 16
click at [939, 253] on icon "Travelers: 2 adults, 2 children" at bounding box center [947, 253] width 21 height 21
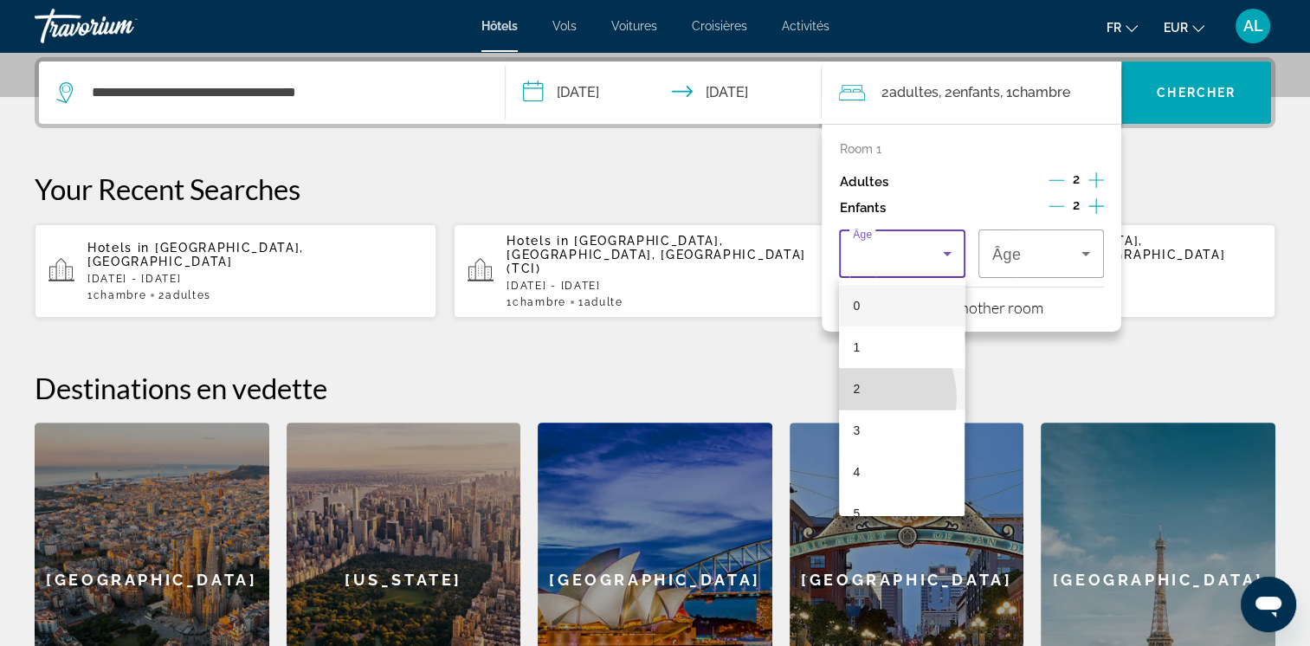
click at [863, 397] on mat-option "2" at bounding box center [902, 389] width 126 height 42
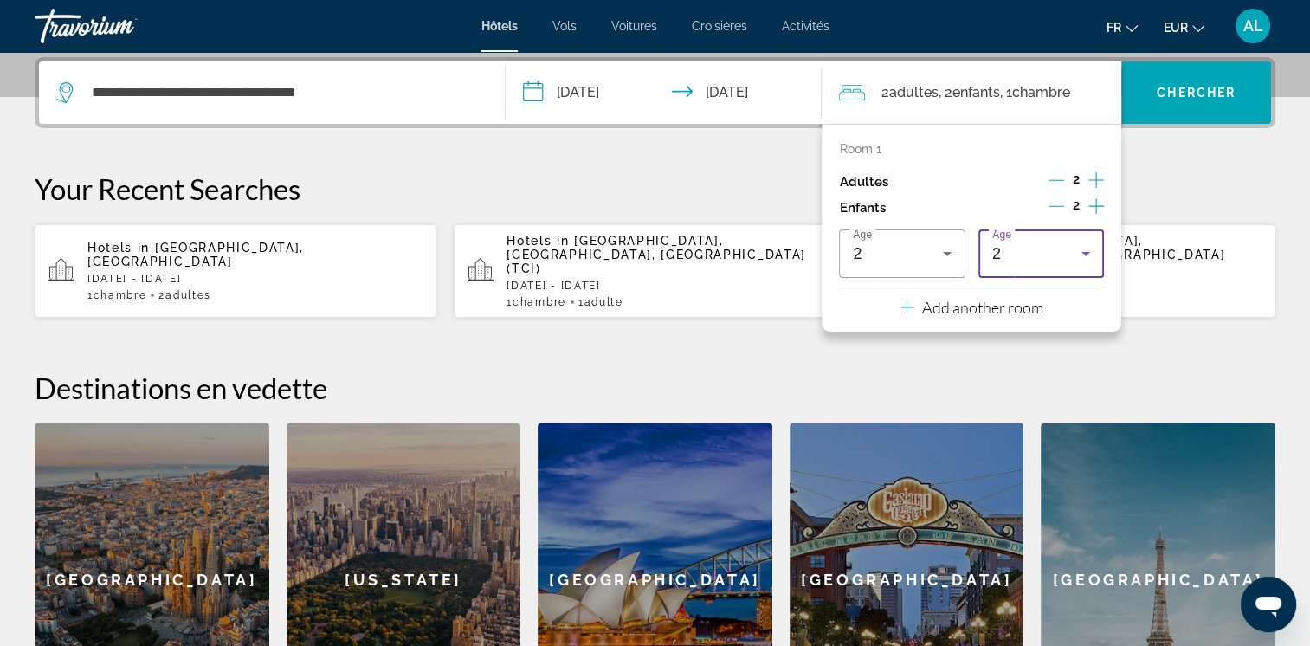
click at [1091, 252] on icon "Travelers: 2 adults, 2 children" at bounding box center [1086, 253] width 21 height 21
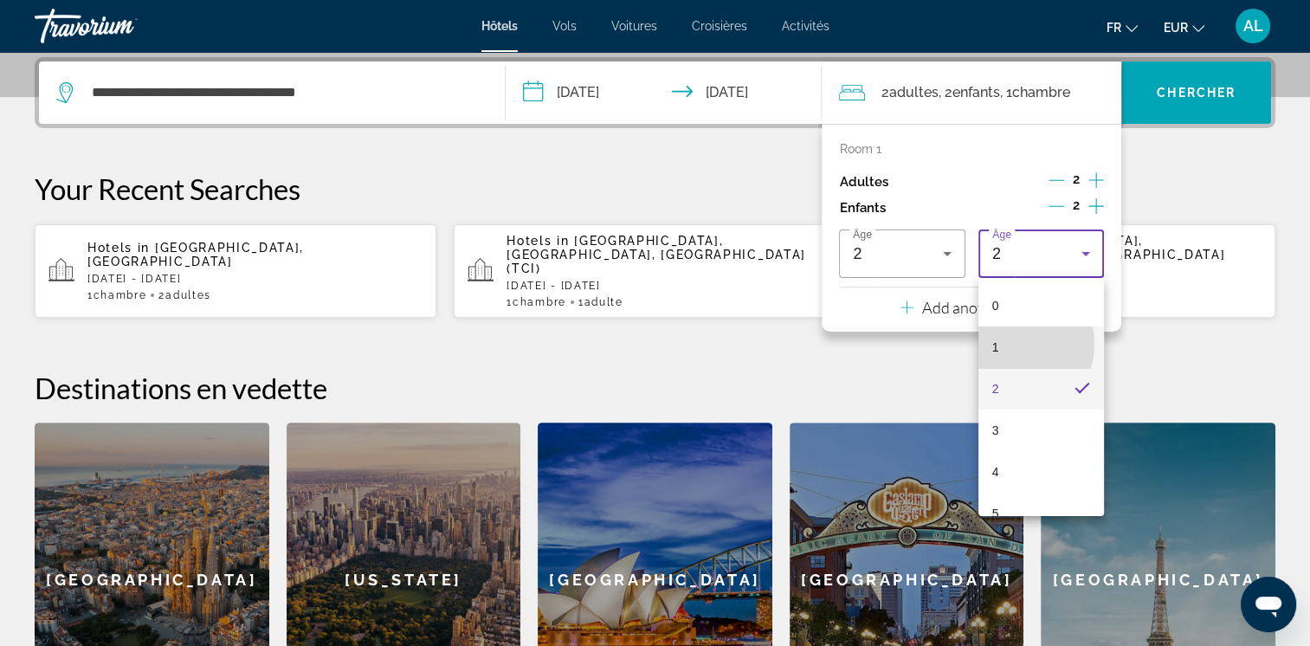
click at [1005, 344] on mat-option "1" at bounding box center [1042, 347] width 126 height 42
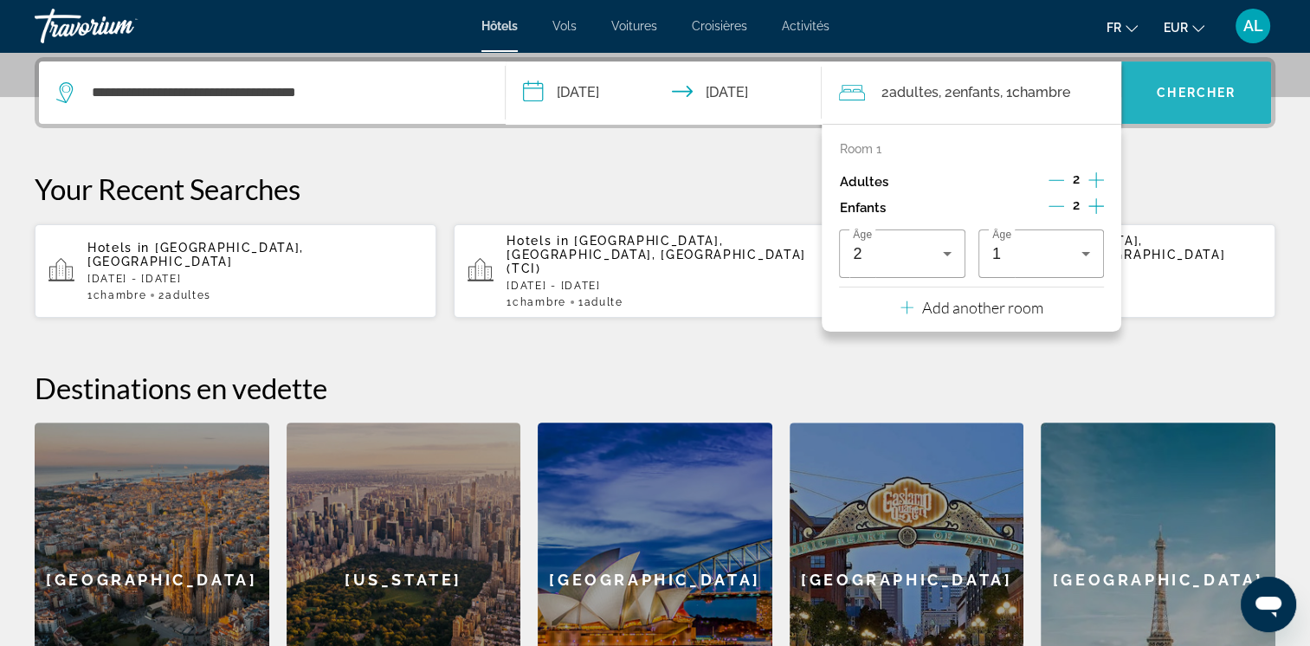
click at [1186, 91] on span "Chercher" at bounding box center [1196, 93] width 79 height 14
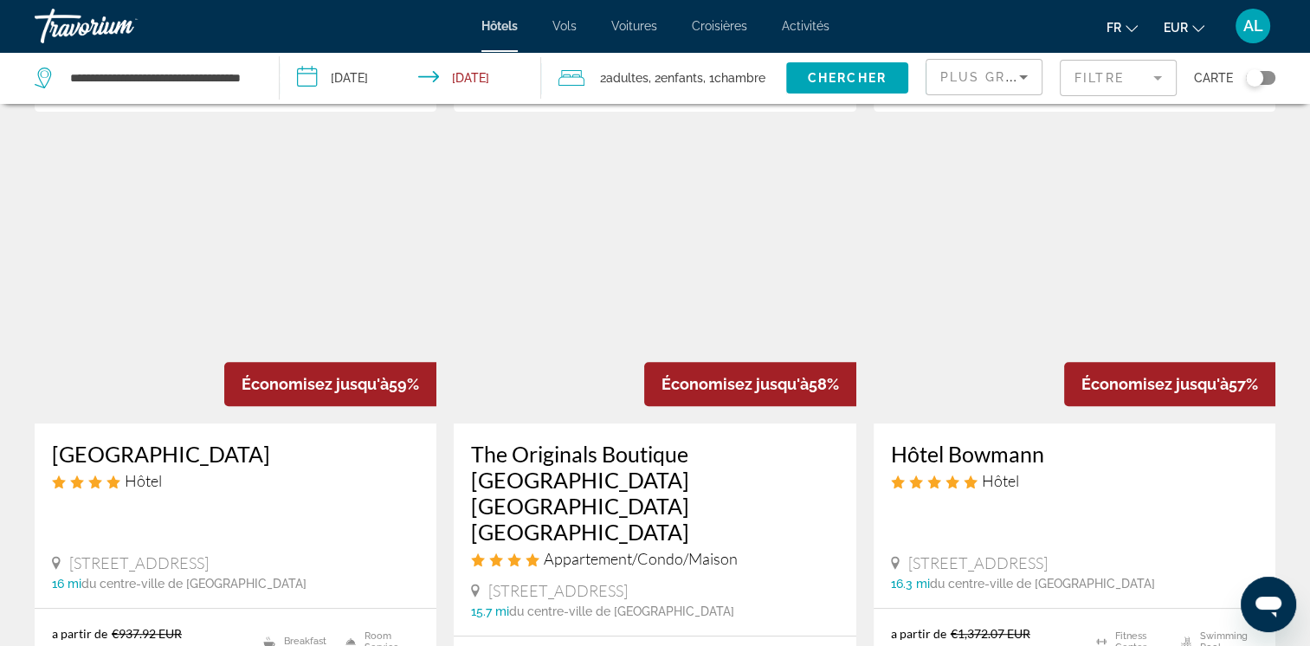
scroll to position [779, 0]
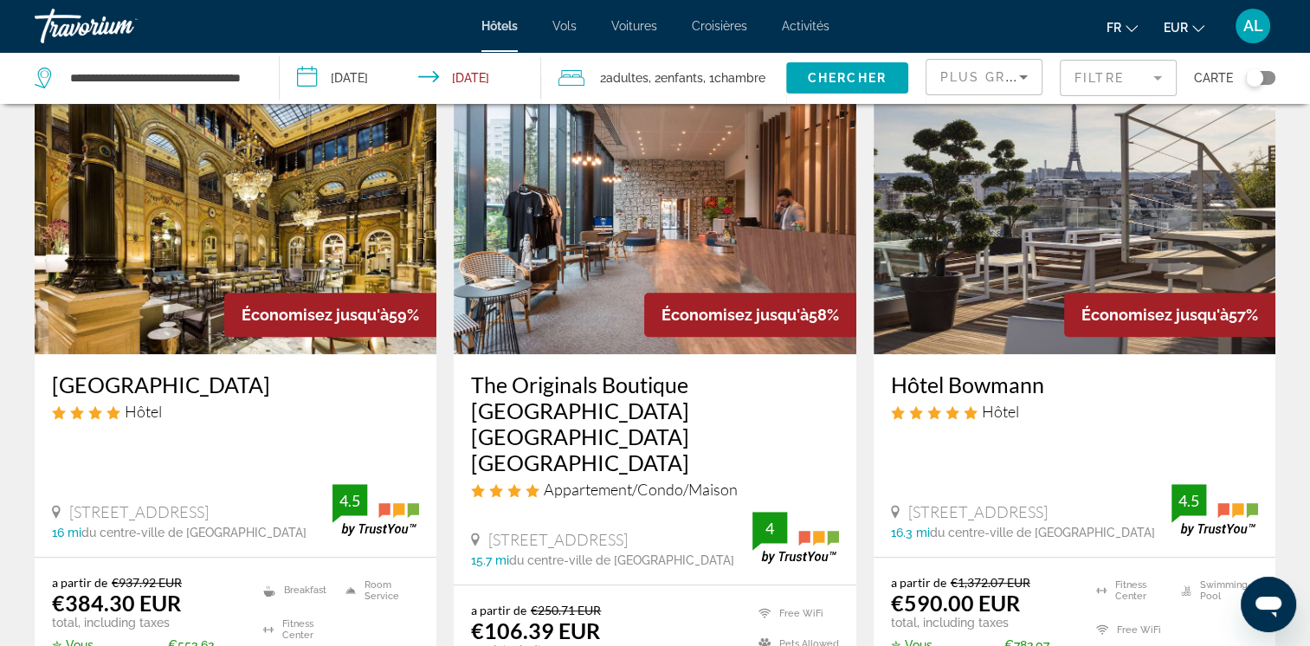
click at [1024, 76] on icon "Sort by" at bounding box center [1023, 77] width 9 height 4
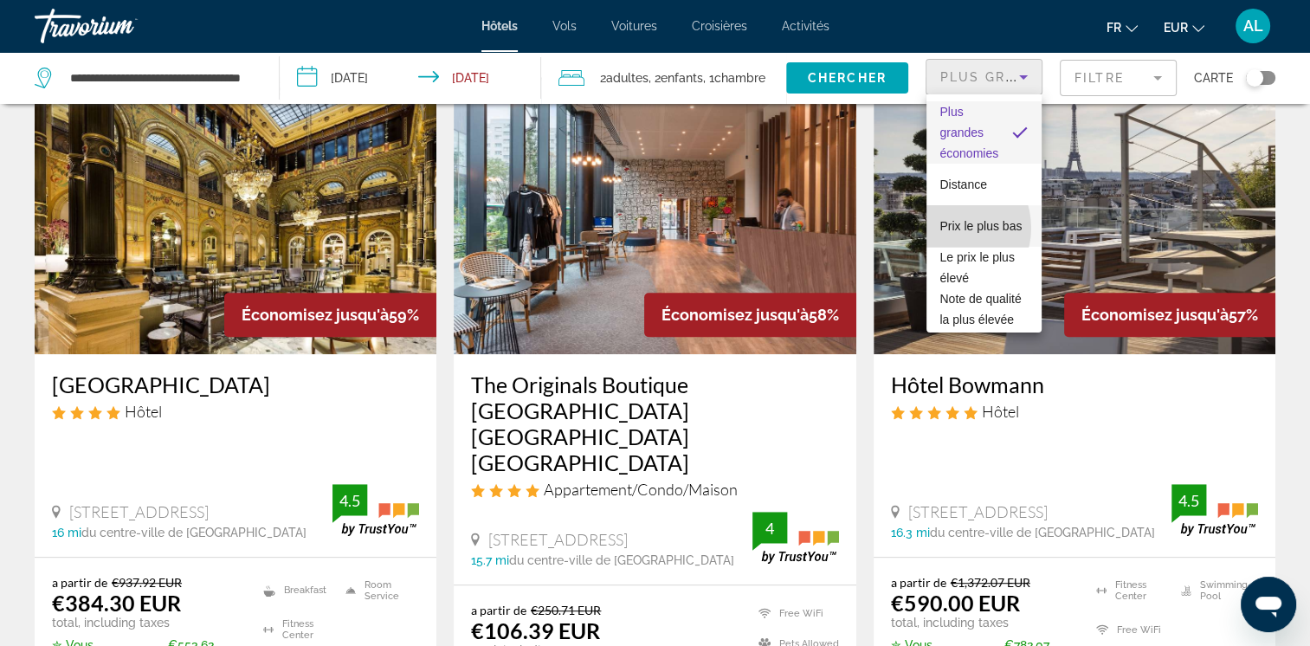
click at [946, 228] on span "Prix le plus bas" at bounding box center [981, 226] width 82 height 14
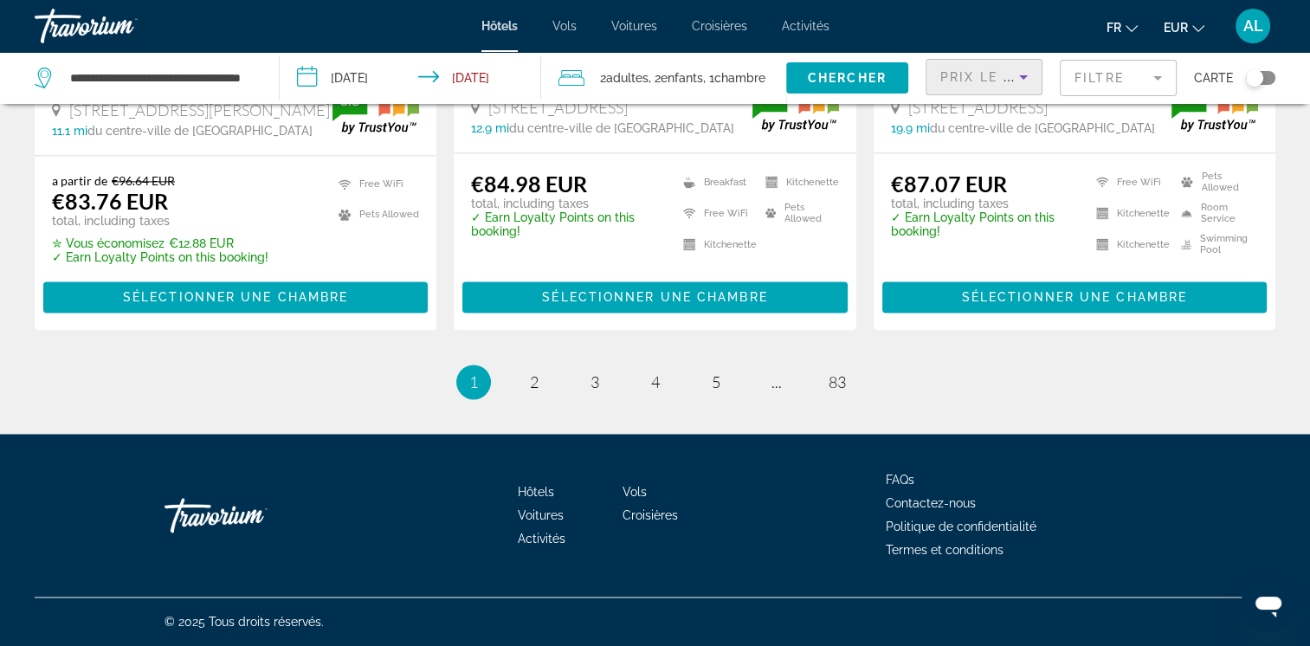
scroll to position [2456, 0]
click at [531, 372] on span "2" at bounding box center [534, 381] width 9 height 19
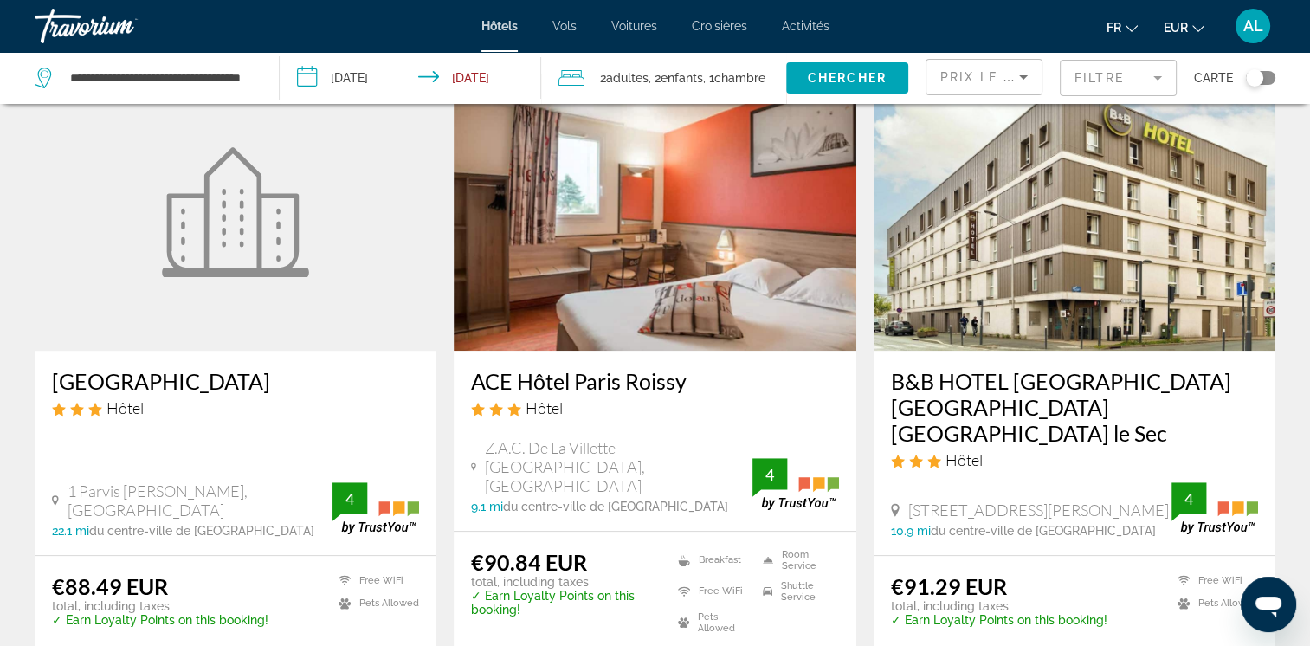
scroll to position [779, 0]
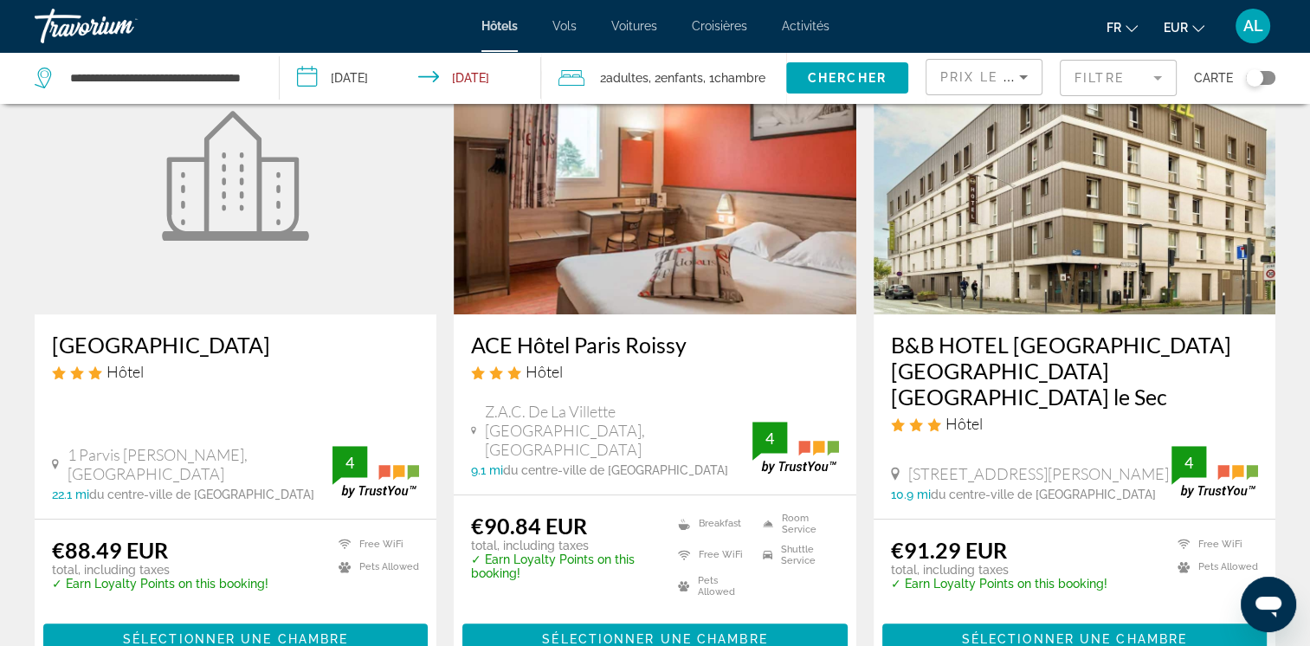
click at [1151, 76] on mat-form-field "Filtre" at bounding box center [1118, 78] width 117 height 36
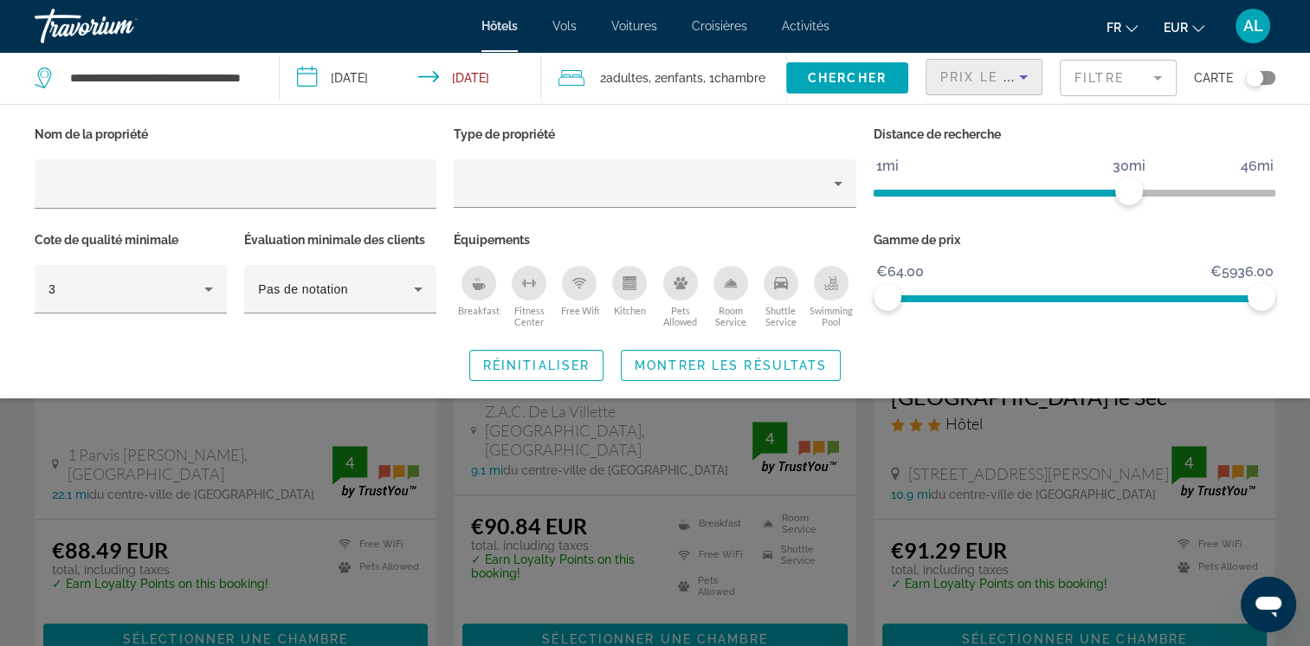
click at [1024, 70] on icon "Sort by" at bounding box center [1023, 77] width 21 height 21
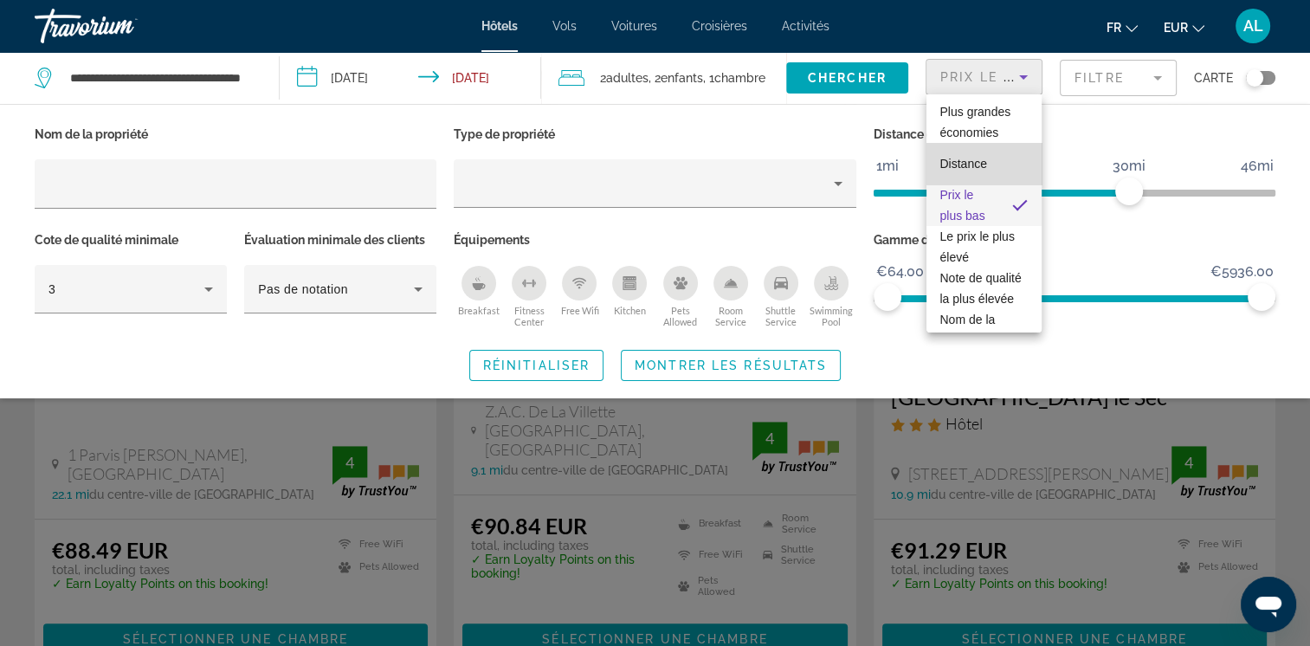
click at [985, 165] on span "Distance" at bounding box center [963, 164] width 47 height 14
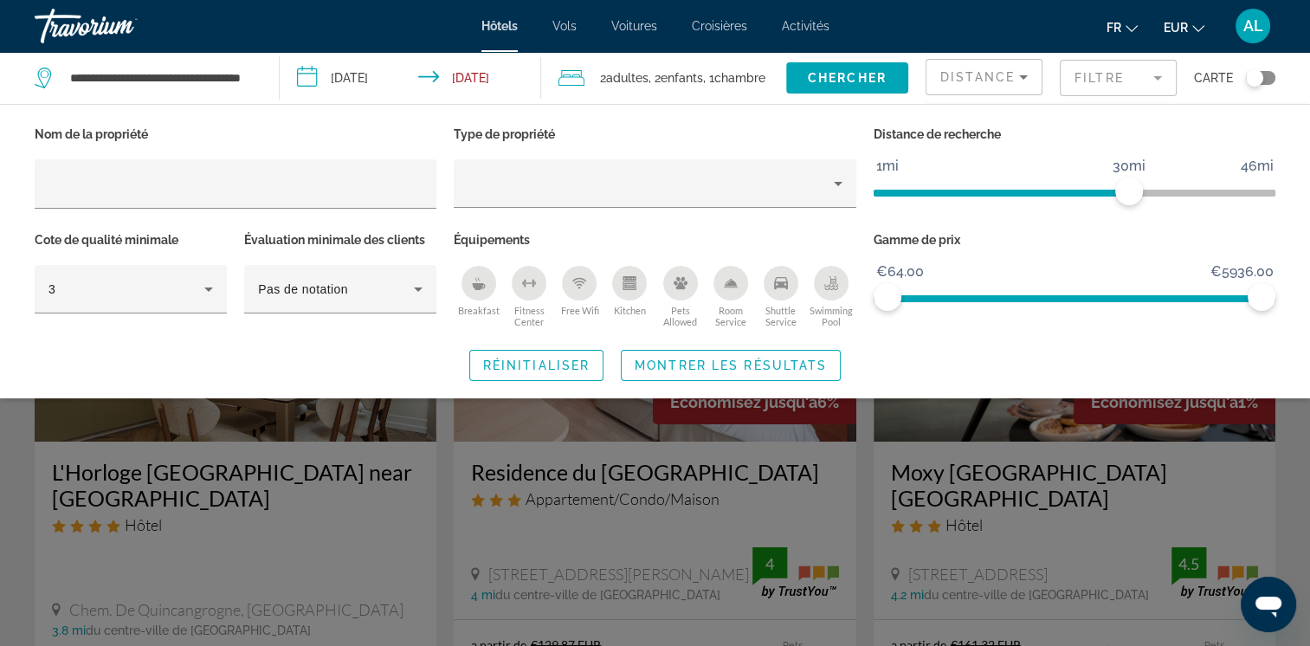
click at [1296, 445] on div "Search widget" at bounding box center [655, 453] width 1310 height 386
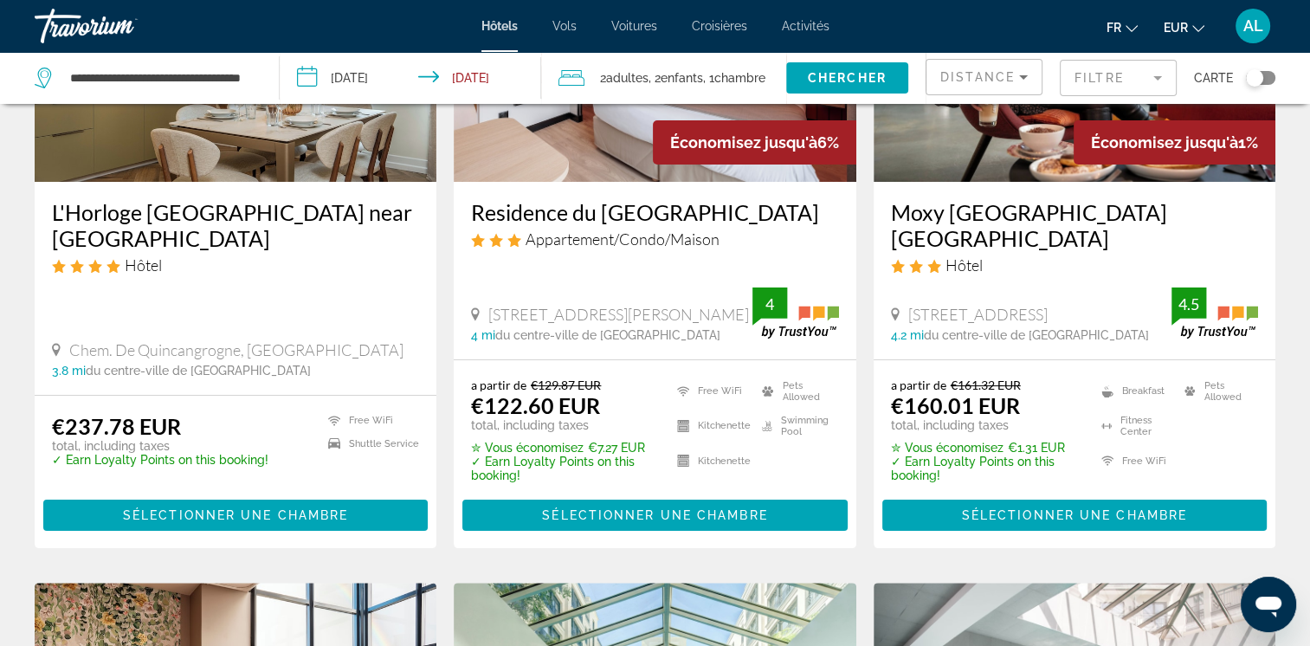
scroll to position [260, 0]
click at [565, 214] on h3 "Residence du [GEOGRAPHIC_DATA]" at bounding box center [654, 212] width 367 height 26
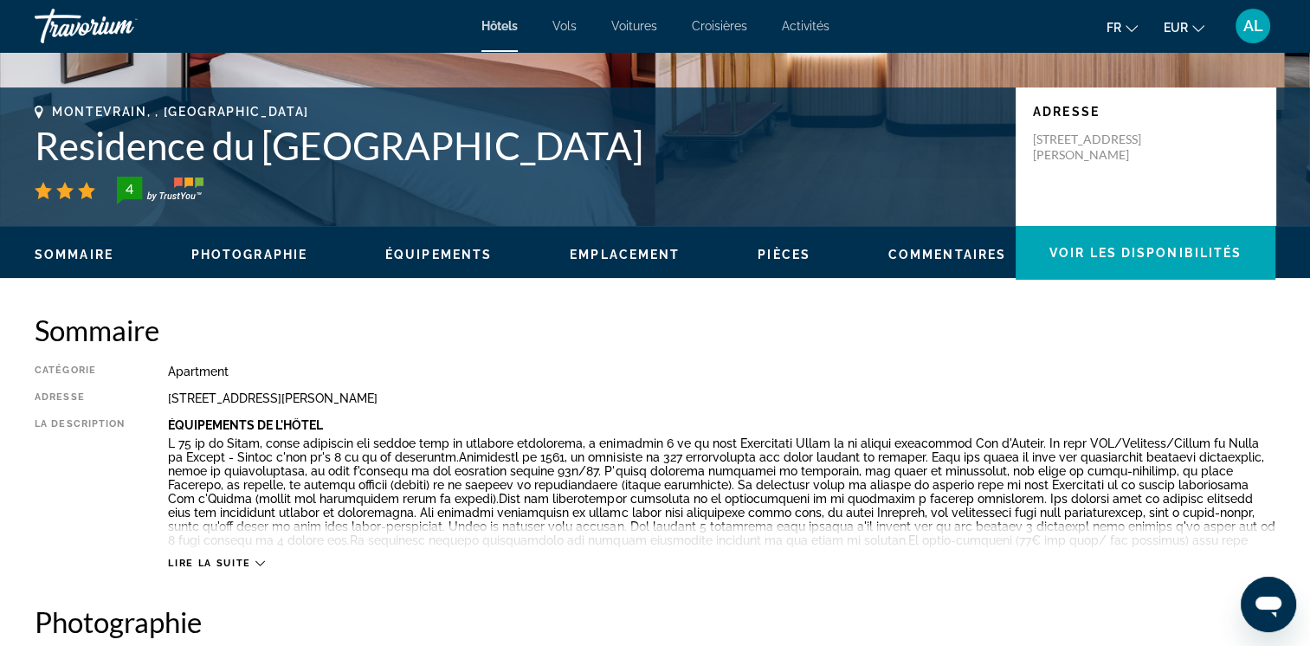
scroll to position [346, 0]
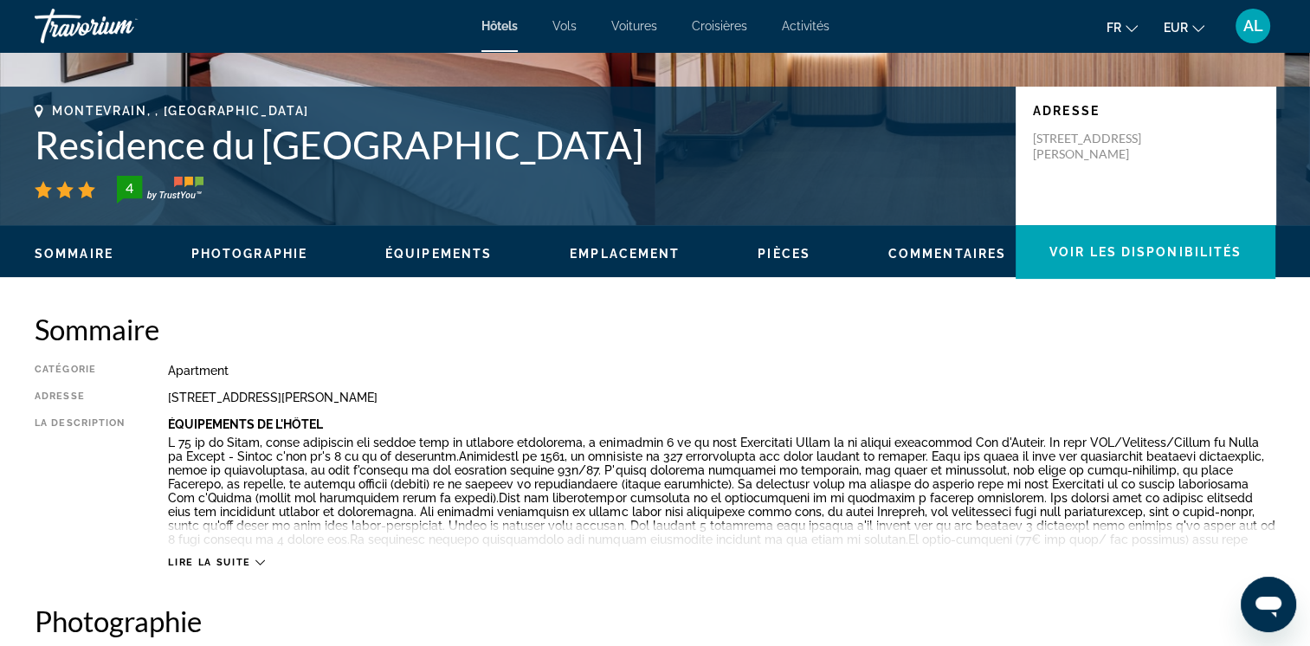
click at [244, 563] on span "Lire la suite" at bounding box center [209, 562] width 82 height 11
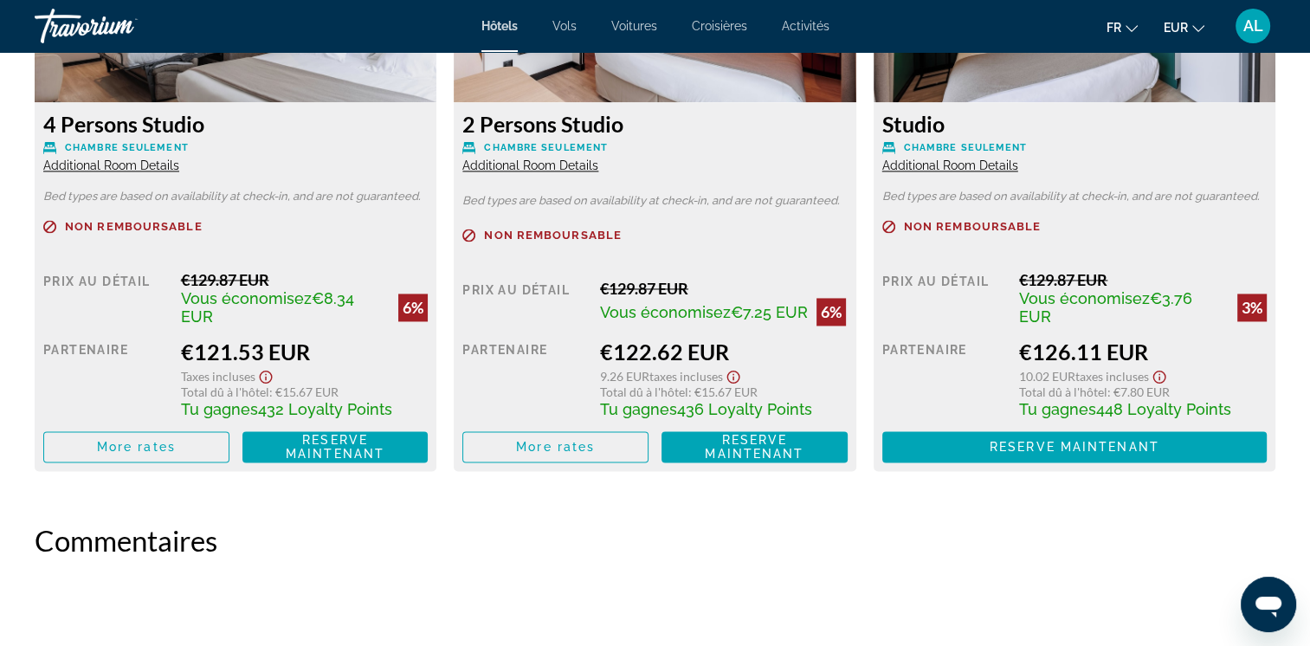
scroll to position [2598, 0]
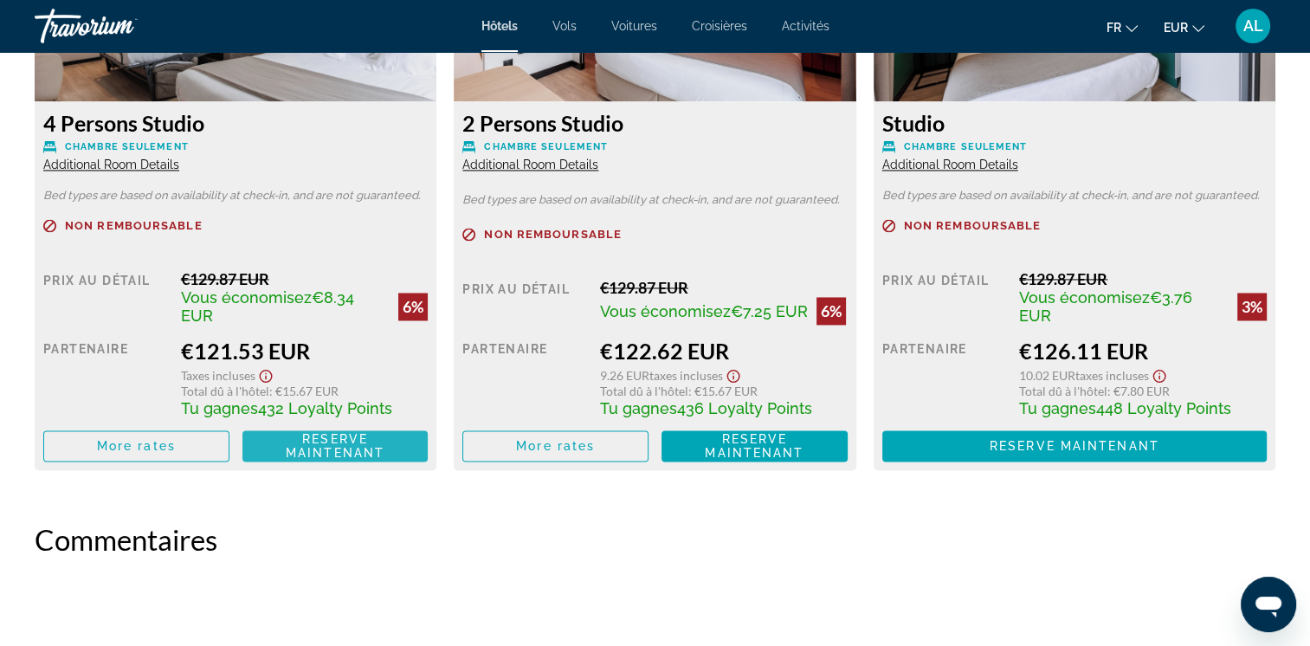
click at [292, 449] on span "Reserve maintenant" at bounding box center [335, 446] width 99 height 28
